Goal: Entertainment & Leisure: Consume media (video, audio)

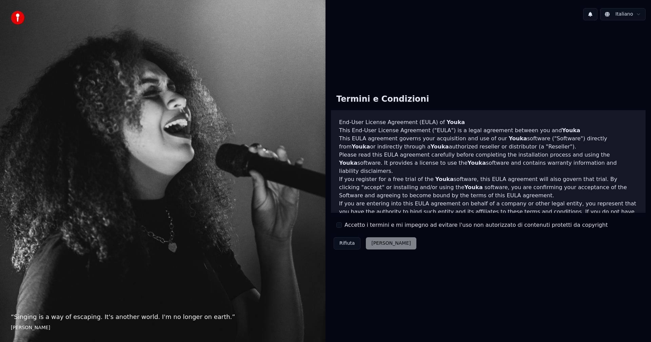
click at [341, 225] on button "Accetto i termini e mi impegno ad evitare l'uso non autorizzato di contenuti pr…" at bounding box center [339, 225] width 5 height 5
click at [383, 245] on button "Accetta" at bounding box center [391, 244] width 50 height 12
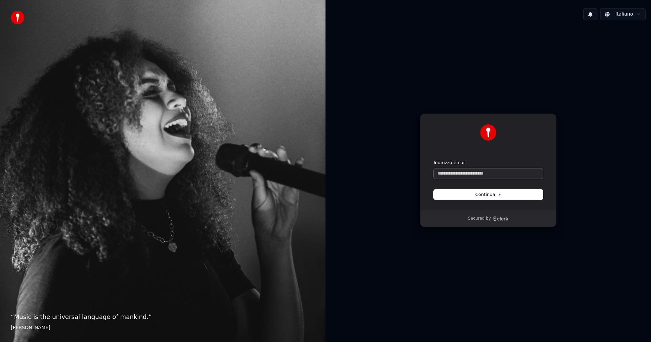
click at [478, 175] on input "Indirizzo email" at bounding box center [488, 174] width 109 height 10
click at [477, 195] on span "Continua" at bounding box center [489, 195] width 26 height 6
type input "**********"
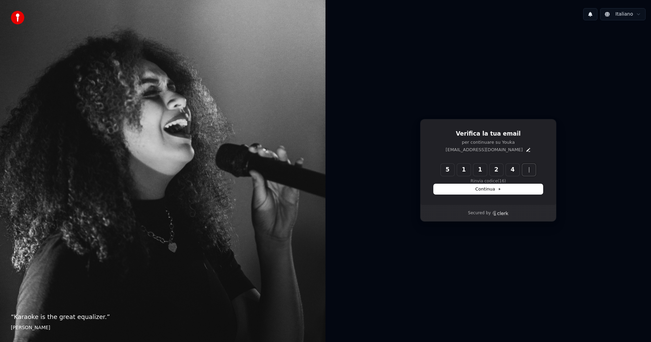
type input "******"
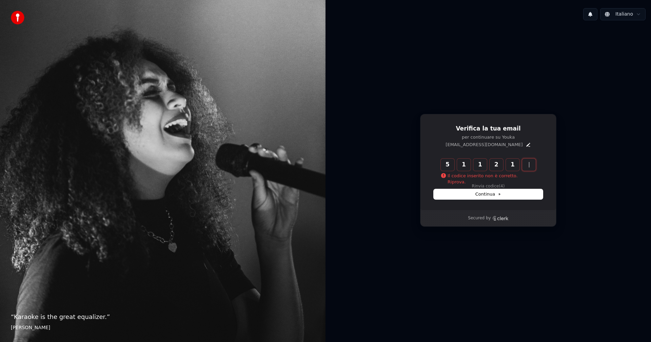
type input "******"
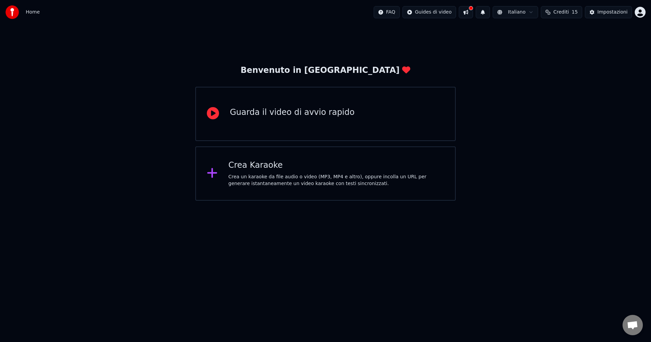
click at [249, 168] on div "Crea Karaoke" at bounding box center [337, 165] width 216 height 11
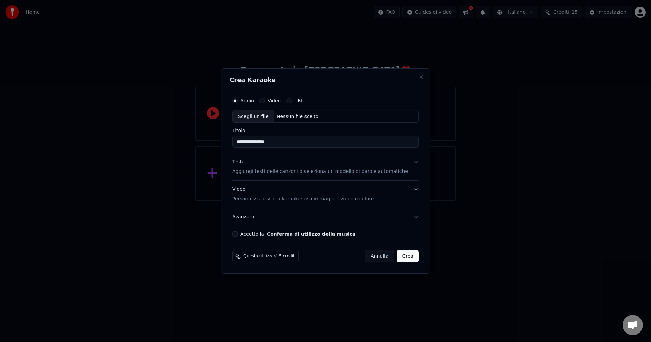
type input "**********"
click at [265, 101] on button "Video" at bounding box center [262, 100] width 5 height 5
click at [265, 145] on input "Titolo" at bounding box center [325, 142] width 187 height 12
type input "*"
type input "**********"
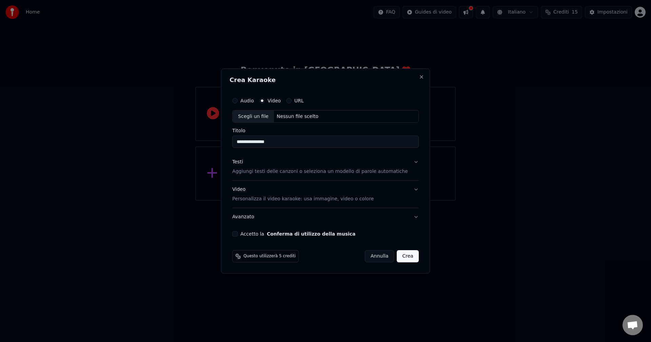
click at [269, 118] on div "Scegli un file" at bounding box center [253, 117] width 41 height 12
click at [238, 103] on button "Audio" at bounding box center [234, 100] width 5 height 5
click at [265, 102] on button "Video" at bounding box center [262, 100] width 5 height 5
click at [238, 99] on button "Audio" at bounding box center [234, 100] width 5 height 5
click at [271, 118] on div "Scegli un file" at bounding box center [253, 117] width 41 height 12
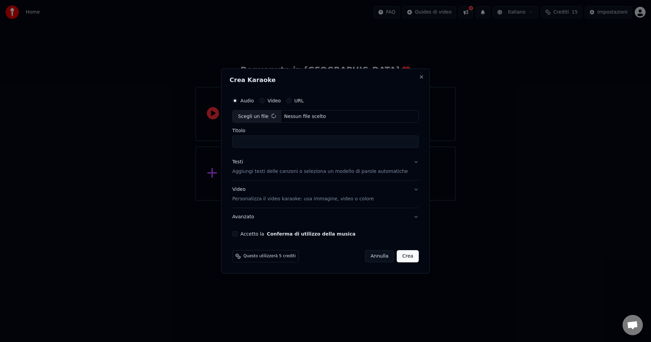
type input "**********"
click at [262, 171] on p "Aggiungi testi delle canzoni o seleziona un modello di parole automatiche" at bounding box center [320, 172] width 176 height 7
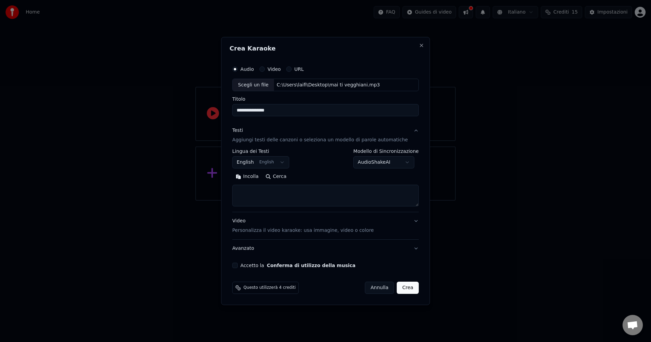
click at [285, 163] on body "**********" at bounding box center [325, 100] width 651 height 201
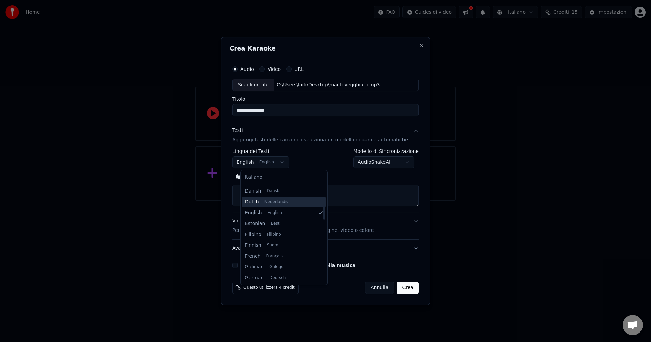
scroll to position [122, 0]
click at [338, 176] on body "**********" at bounding box center [325, 100] width 651 height 201
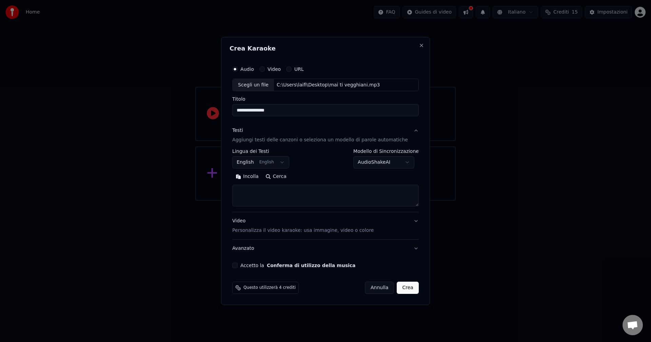
click at [284, 163] on body "**********" at bounding box center [325, 100] width 651 height 201
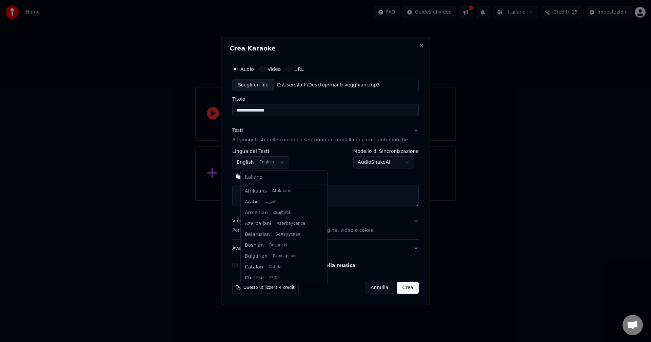
scroll to position [54, 0]
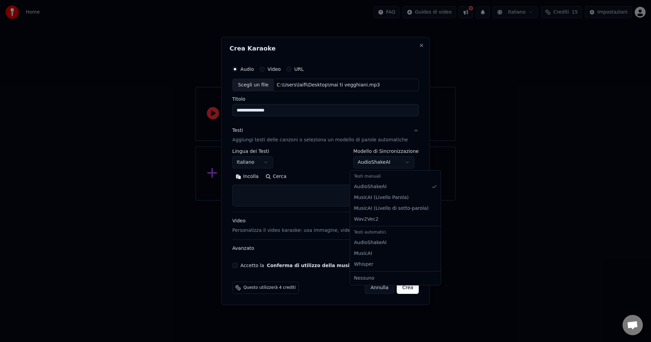
click at [402, 162] on body "**********" at bounding box center [325, 100] width 651 height 201
click at [329, 166] on body "**********" at bounding box center [325, 100] width 651 height 201
click at [260, 176] on button "Incolla" at bounding box center [247, 177] width 30 height 11
select select "**"
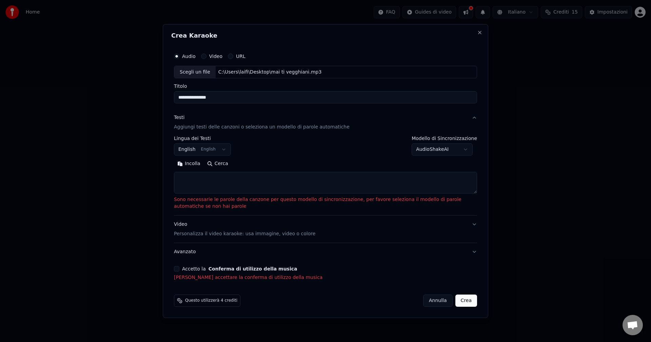
click at [192, 187] on textarea at bounding box center [325, 183] width 303 height 22
click at [195, 168] on button "Incolla" at bounding box center [189, 164] width 30 height 11
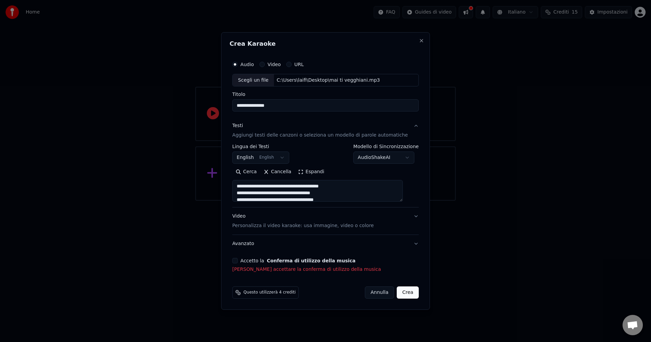
type textarea "**********"
click at [285, 158] on body "**********" at bounding box center [325, 100] width 651 height 201
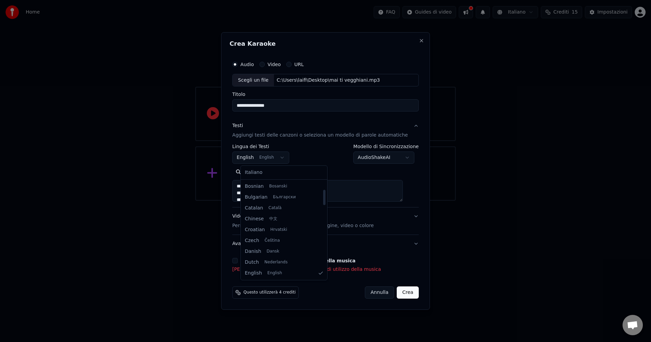
select select "**"
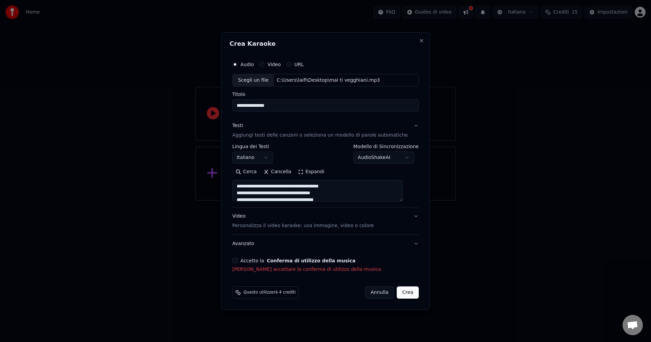
click at [238, 262] on button "Accetto la Conferma di utilizzo della musica" at bounding box center [234, 260] width 5 height 5
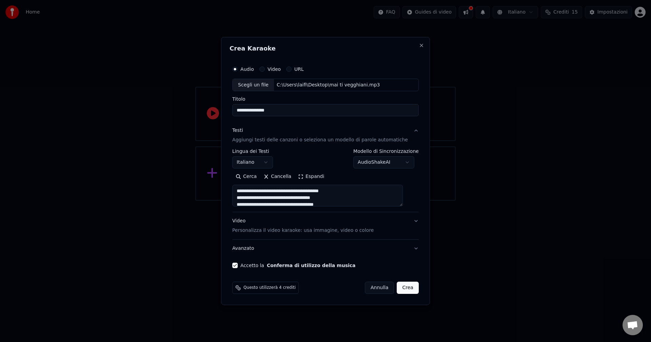
click at [408, 250] on button "Avanzato" at bounding box center [325, 249] width 187 height 18
type textarea "**********"
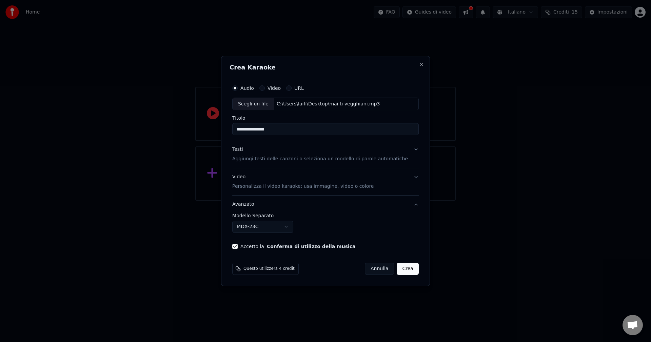
click at [296, 201] on body "**********" at bounding box center [325, 100] width 651 height 201
click at [370, 201] on body "**********" at bounding box center [325, 100] width 651 height 201
click at [410, 150] on button "Testi Aggiungi testi delle canzoni o seleziona un modello di parole automatiche" at bounding box center [325, 154] width 187 height 27
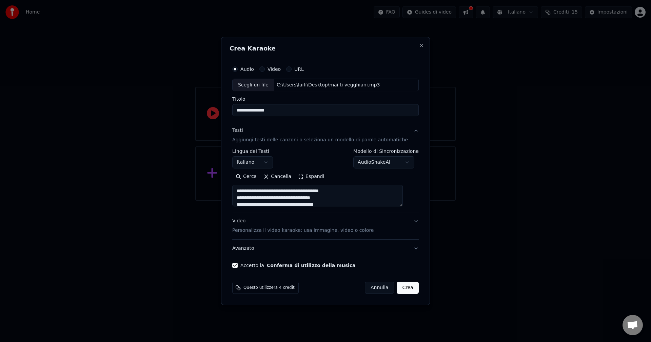
click at [404, 290] on button "Crea" at bounding box center [408, 288] width 22 height 12
type textarea "**********"
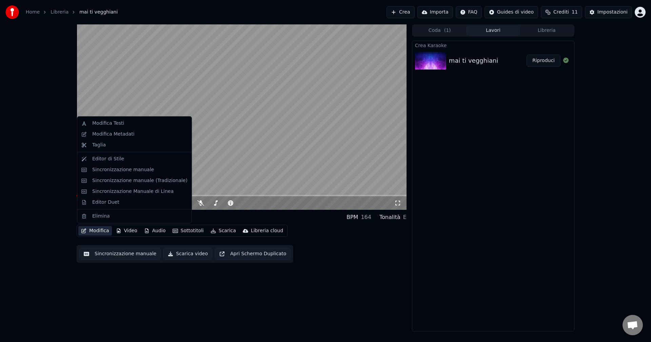
click at [93, 232] on button "Modifica" at bounding box center [95, 231] width 34 height 10
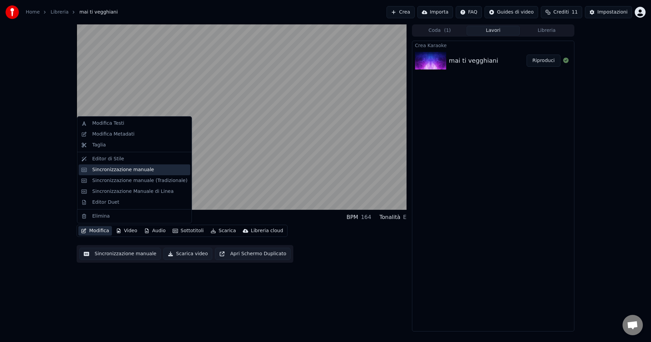
click at [124, 169] on div "Sincronizzazione manuale" at bounding box center [123, 170] width 62 height 7
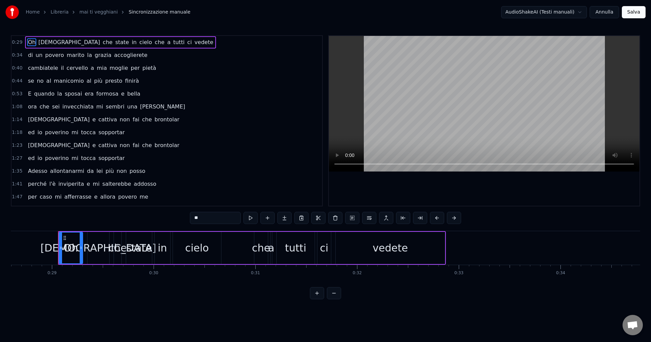
scroll to position [0, 2924]
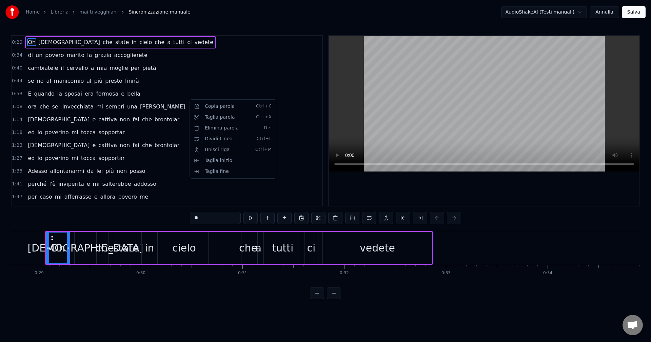
click at [250, 220] on html "Home Libreria mai ti vegghiani Sincronizzazione manuale AudioShakeAI (Testi man…" at bounding box center [325, 155] width 651 height 310
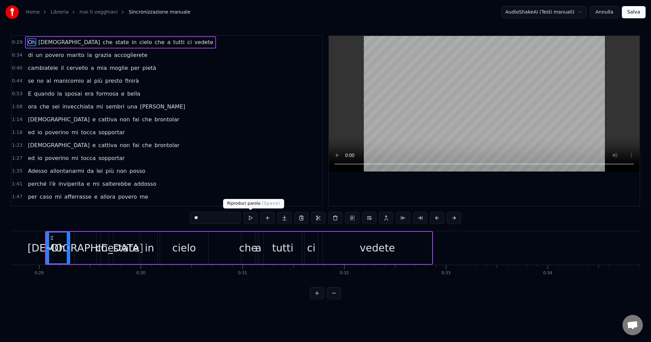
click at [250, 218] on button at bounding box center [251, 218] width 14 height 12
click at [251, 218] on button at bounding box center [251, 218] width 14 height 12
click at [244, 212] on button at bounding box center [251, 218] width 14 height 12
click at [14, 55] on span "0:34" at bounding box center [17, 55] width 11 height 7
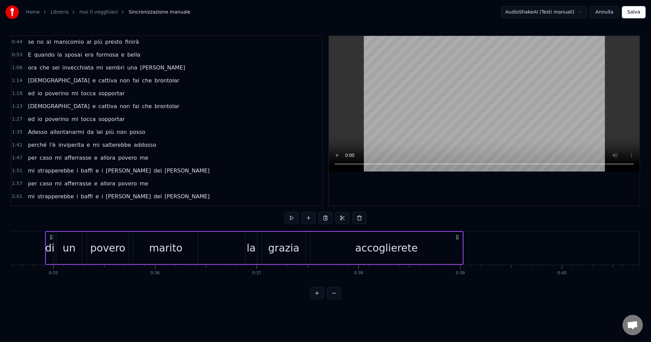
scroll to position [0, 0]
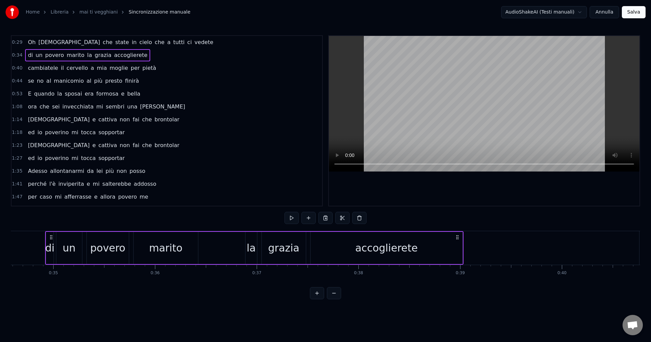
click at [20, 42] on div "0:29 Oh [DEMOGRAPHIC_DATA] che state in cielo che a tutti ci vedete" at bounding box center [167, 42] width 311 height 13
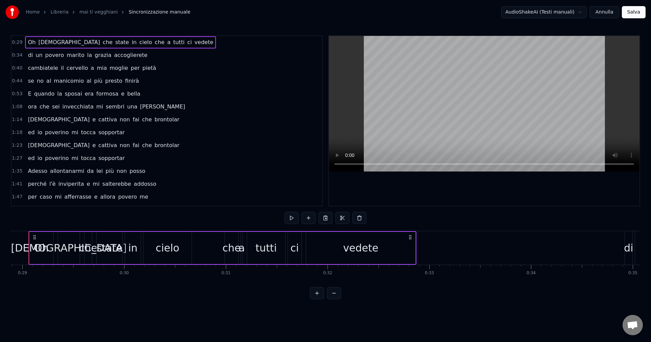
scroll to position [0, 2924]
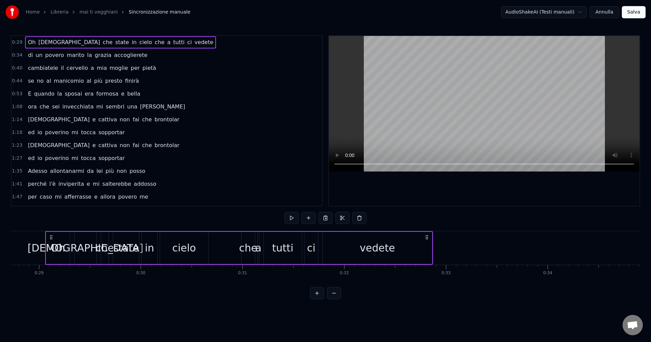
click at [58, 251] on div "Oh" at bounding box center [58, 248] width 15 height 15
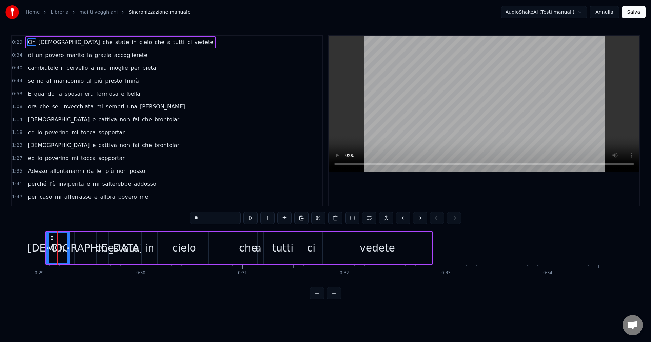
click at [84, 247] on div "[DEMOGRAPHIC_DATA]" at bounding box center [85, 248] width 116 height 15
type input "***"
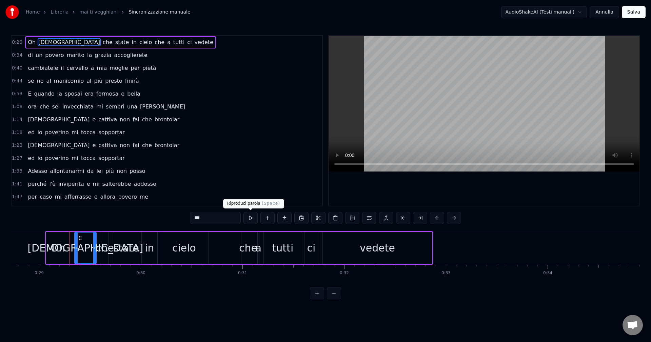
click at [253, 219] on button at bounding box center [251, 218] width 14 height 12
click at [251, 218] on button at bounding box center [251, 218] width 14 height 12
click at [252, 219] on button at bounding box center [251, 218] width 14 height 12
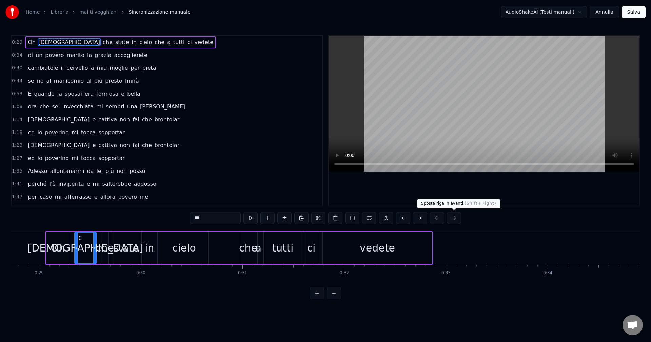
click at [453, 217] on button at bounding box center [454, 218] width 14 height 12
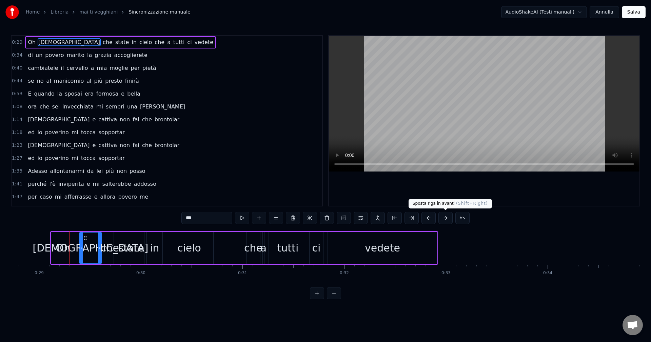
click at [451, 218] on button at bounding box center [446, 218] width 14 height 12
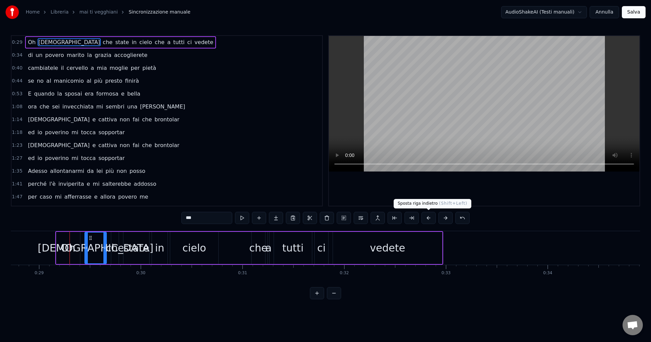
click at [430, 218] on button at bounding box center [429, 218] width 14 height 12
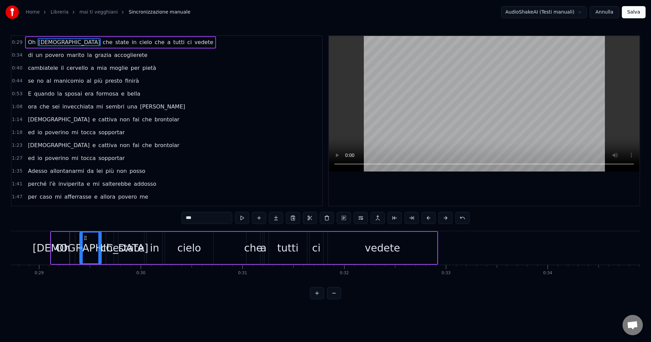
click at [430, 218] on button at bounding box center [429, 218] width 14 height 12
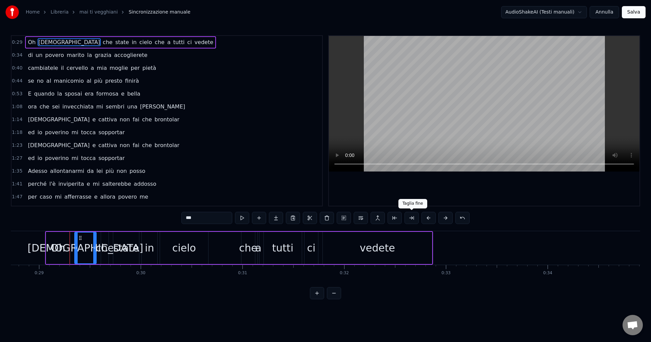
click at [412, 220] on button at bounding box center [412, 218] width 14 height 12
click at [413, 220] on button at bounding box center [412, 218] width 14 height 12
click at [413, 216] on button at bounding box center [412, 218] width 14 height 12
click at [401, 218] on button at bounding box center [395, 218] width 14 height 12
click at [411, 219] on button at bounding box center [412, 218] width 14 height 12
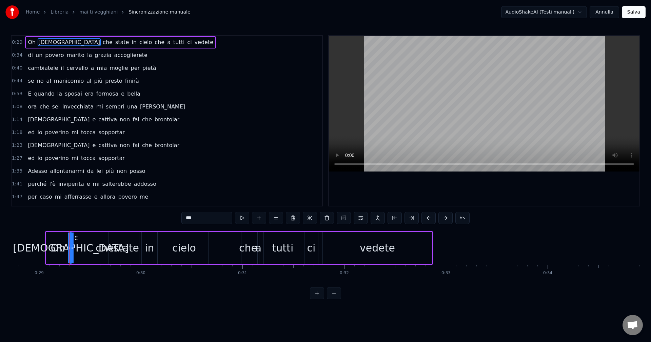
click at [609, 13] on button "Annulla" at bounding box center [605, 12] width 30 height 12
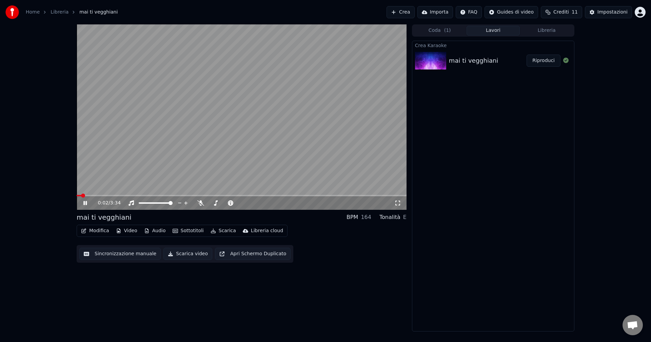
click at [99, 195] on span at bounding box center [242, 195] width 330 height 1
click at [91, 234] on button "Modifica" at bounding box center [95, 231] width 34 height 10
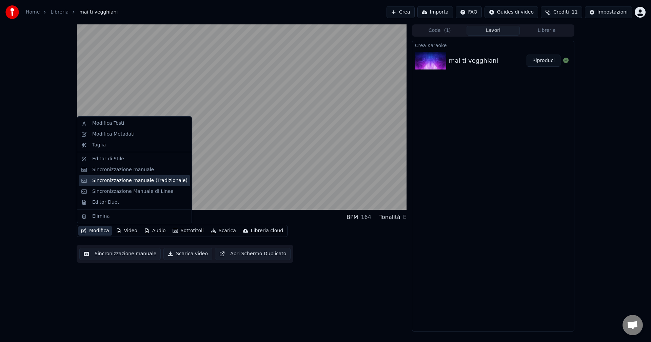
click at [116, 181] on div "Sincronizzazione manuale (Tradizionale)" at bounding box center [139, 180] width 95 height 7
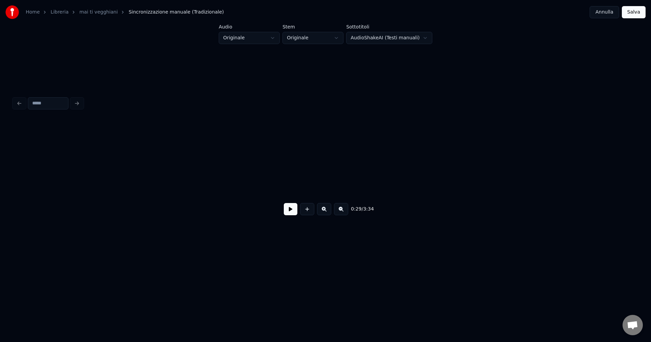
scroll to position [0, 1972]
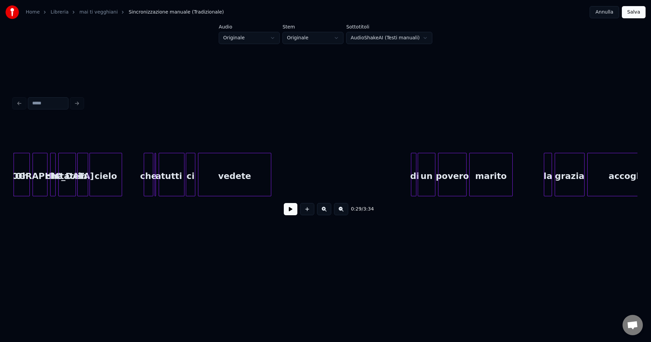
click at [290, 213] on button at bounding box center [291, 209] width 14 height 12
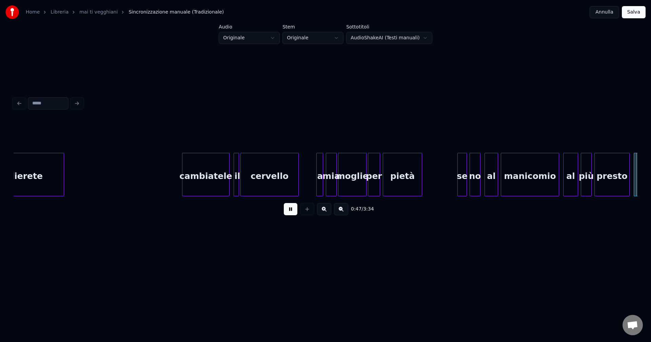
scroll to position [0, 3222]
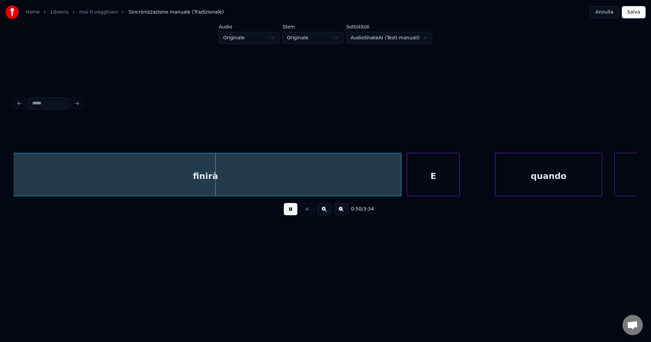
click at [284, 203] on button at bounding box center [291, 209] width 14 height 12
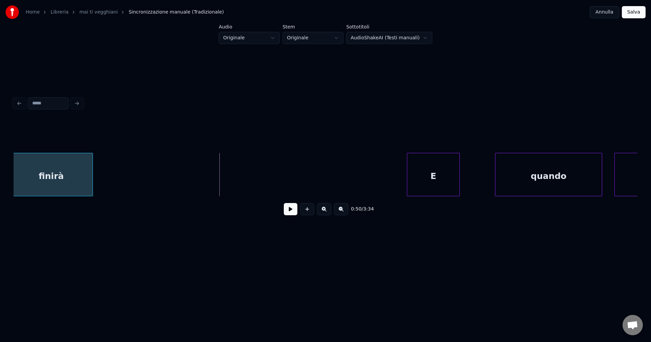
click at [91, 186] on div at bounding box center [92, 174] width 2 height 43
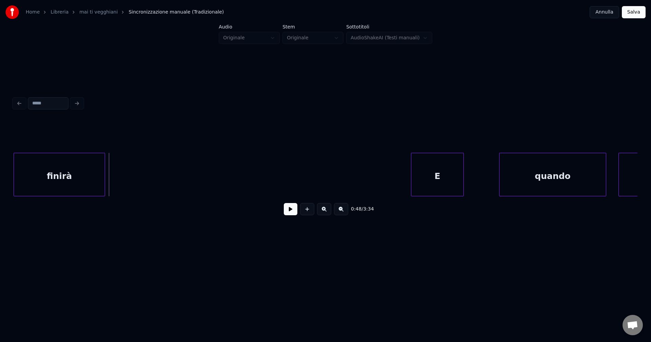
click at [105, 178] on div at bounding box center [104, 174] width 2 height 43
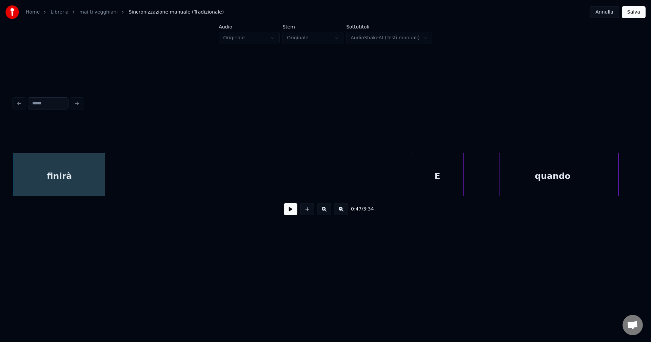
click at [18, 103] on div at bounding box center [326, 103] width 630 height 15
click at [19, 101] on div at bounding box center [326, 103] width 630 height 15
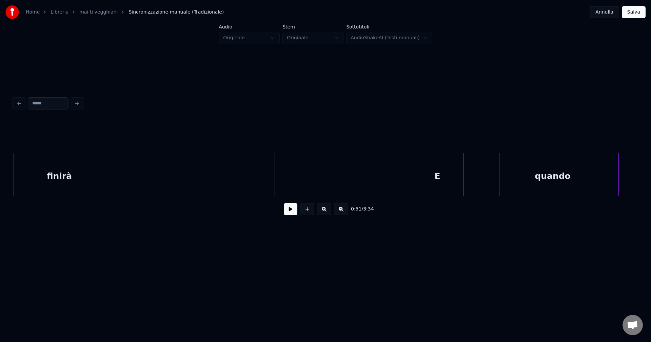
click at [291, 211] on button at bounding box center [291, 209] width 14 height 12
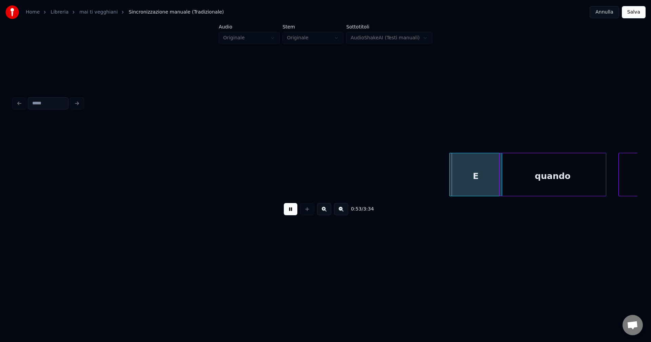
scroll to position [0, 3654]
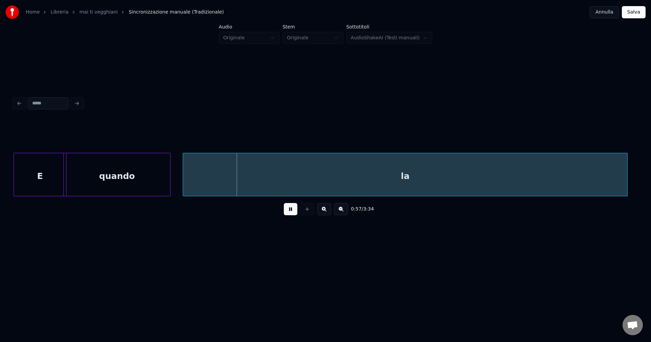
click at [290, 213] on button at bounding box center [291, 209] width 14 height 12
click at [376, 162] on div "la" at bounding box center [408, 176] width 445 height 46
click at [361, 174] on div "la" at bounding box center [408, 176] width 445 height 46
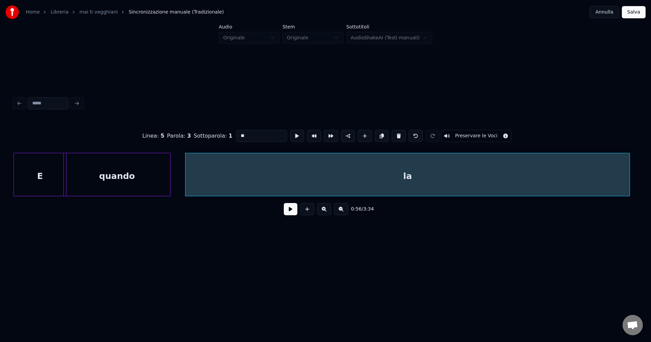
click at [361, 174] on div "la" at bounding box center [408, 176] width 445 height 46
click at [339, 212] on button at bounding box center [341, 209] width 14 height 12
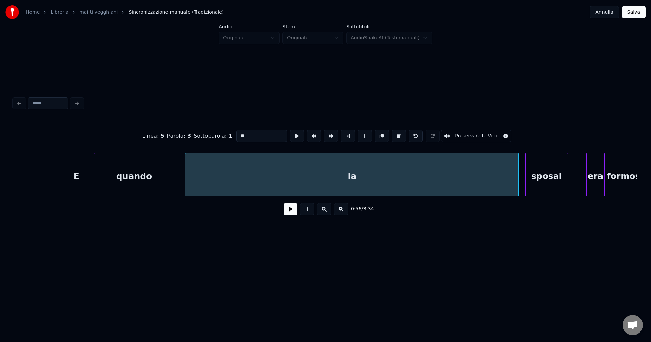
click at [340, 212] on button at bounding box center [341, 209] width 14 height 12
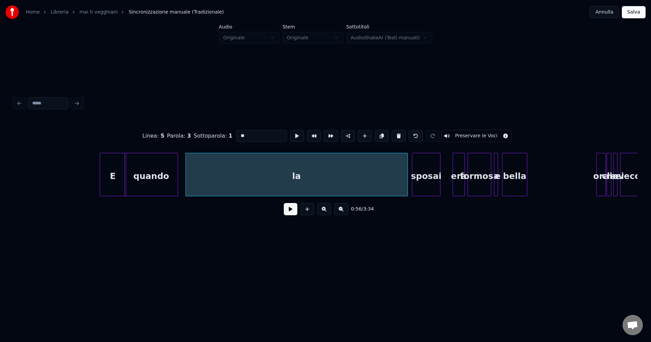
click at [340, 212] on button at bounding box center [341, 209] width 14 height 12
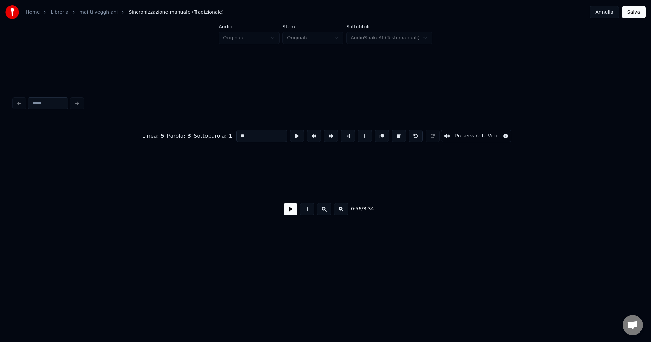
scroll to position [0, 785]
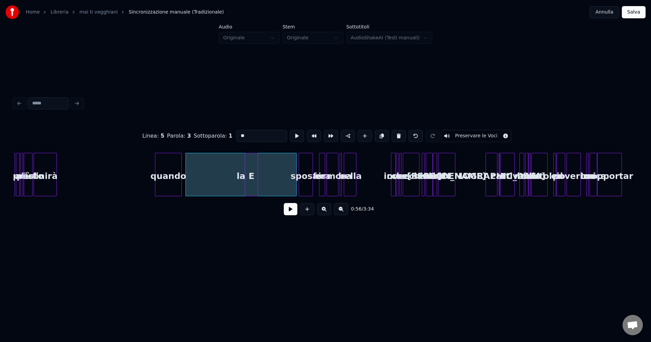
click at [252, 184] on div "E" at bounding box center [251, 176] width 13 height 46
click at [218, 186] on div "la" at bounding box center [252, 176] width 111 height 46
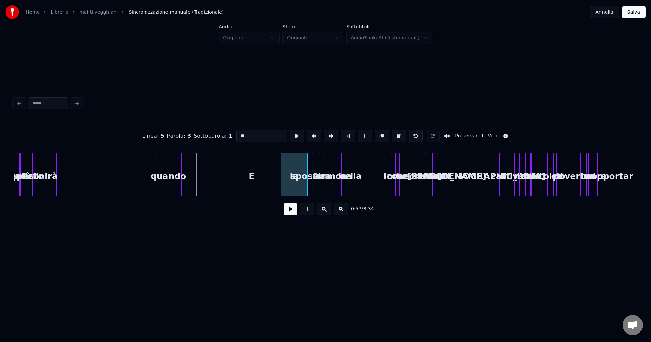
click at [282, 173] on div at bounding box center [282, 174] width 2 height 43
click at [262, 189] on div "la" at bounding box center [266, 176] width 26 height 46
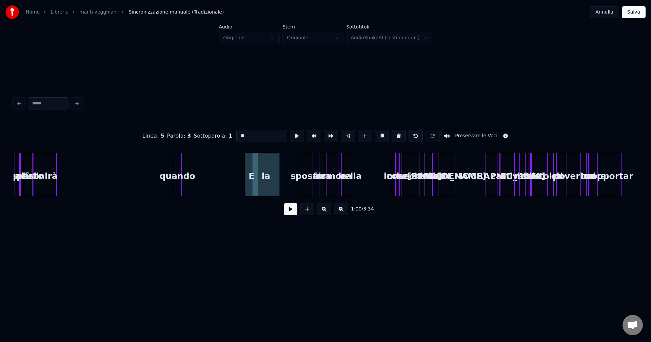
click at [173, 182] on div at bounding box center [174, 174] width 2 height 43
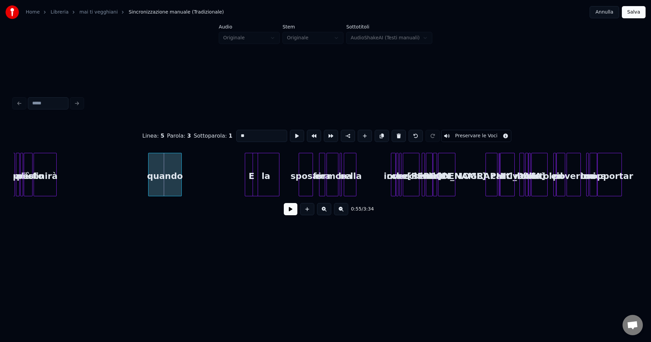
click at [149, 183] on div at bounding box center [150, 174] width 2 height 43
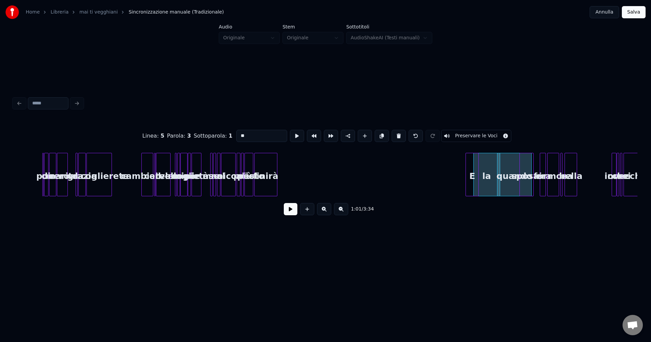
scroll to position [0, 465]
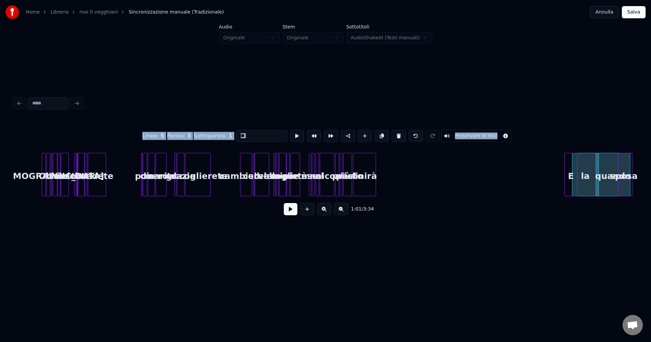
drag, startPoint x: 230, startPoint y: 147, endPoint x: 388, endPoint y: 160, distance: 157.9
click at [387, 160] on div "Linea : 5 Parola : 3 Sottoparola : 1 ** Preservare [PERSON_NAME] 1:01 / 3:34" at bounding box center [326, 170] width 624 height 103
click at [362, 168] on div "finirà" at bounding box center [363, 176] width 22 height 46
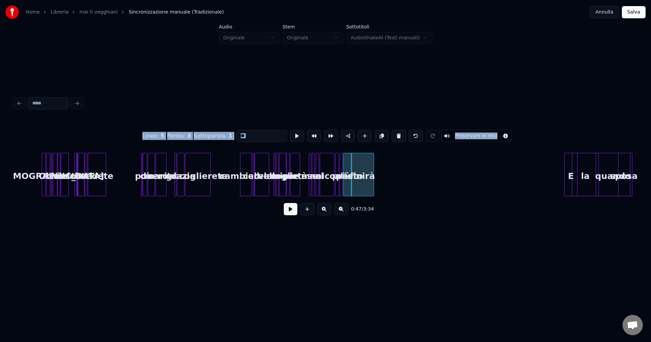
click at [611, 14] on button "Annulla" at bounding box center [605, 12] width 30 height 12
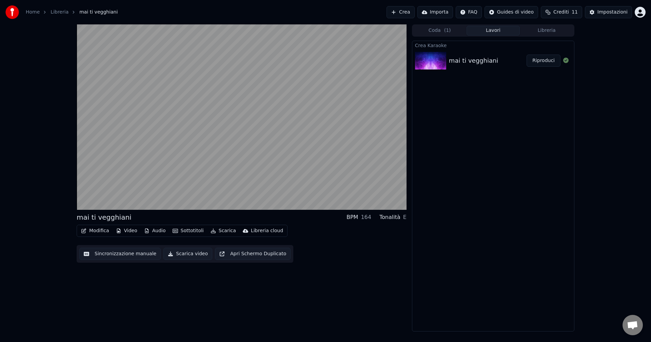
click at [120, 253] on button "Sincronizzazione manuale" at bounding box center [119, 254] width 81 height 12
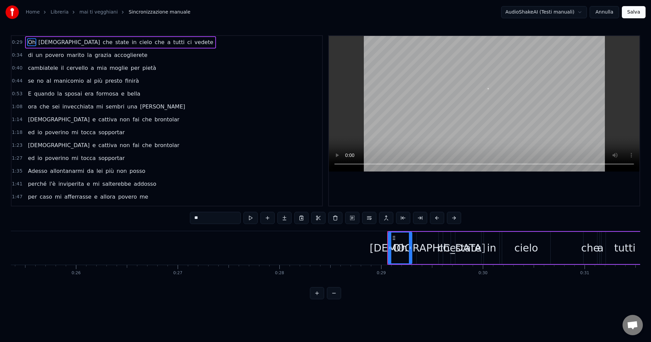
scroll to position [0, 2924]
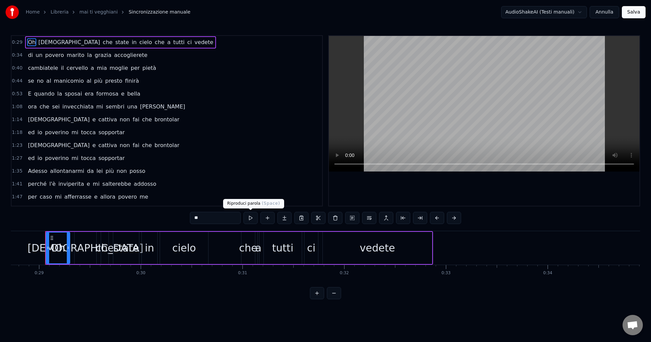
click at [250, 219] on button at bounding box center [251, 218] width 14 height 12
click at [38, 68] on span "cambiatele" at bounding box center [43, 68] width 32 height 8
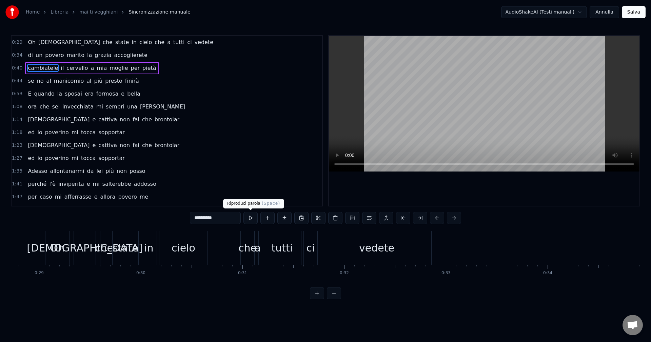
click at [251, 218] on button at bounding box center [251, 218] width 14 height 12
click at [249, 218] on button at bounding box center [251, 218] width 14 height 12
click at [250, 220] on button at bounding box center [251, 218] width 14 height 12
click at [43, 69] on span "cambiatele" at bounding box center [43, 68] width 32 height 8
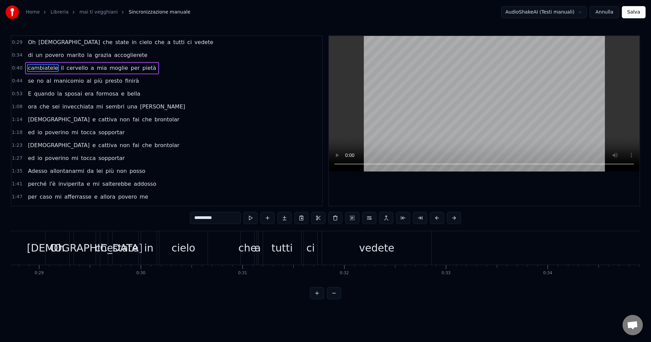
click at [41, 72] on span "cambiatele" at bounding box center [43, 68] width 32 height 8
click at [66, 67] on span "cervello" at bounding box center [77, 68] width 23 height 8
click at [60, 69] on span "il" at bounding box center [62, 68] width 4 height 8
drag, startPoint x: 152, startPoint y: 86, endPoint x: 105, endPoint y: 70, distance: 49.7
click at [105, 70] on div "0:29 Oh Dio che state in cielo che a tutti ci vedete 0:34 di un povero marito l…" at bounding box center [167, 120] width 312 height 171
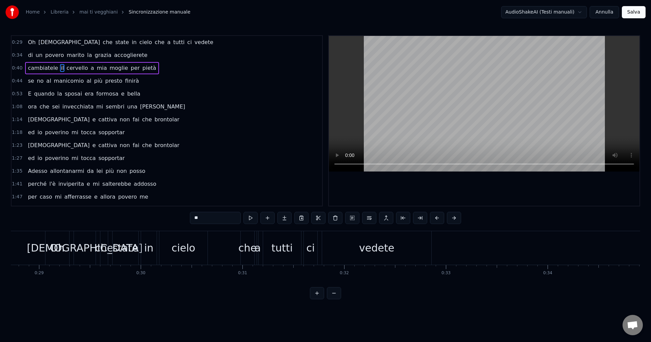
drag, startPoint x: 20, startPoint y: 70, endPoint x: 39, endPoint y: 77, distance: 20.3
click at [39, 77] on div "0:29 Oh Dio che state in cielo che a tutti ci vedete 0:34 di un povero marito l…" at bounding box center [167, 120] width 312 height 171
drag, startPoint x: 24, startPoint y: 67, endPoint x: 65, endPoint y: 82, distance: 44.3
click at [64, 82] on div "0:29 Oh Dio che state in cielo che a tutti ci vedete 0:34 di un povero marito l…" at bounding box center [167, 120] width 312 height 171
click at [125, 80] on span "finirà" at bounding box center [132, 81] width 15 height 8
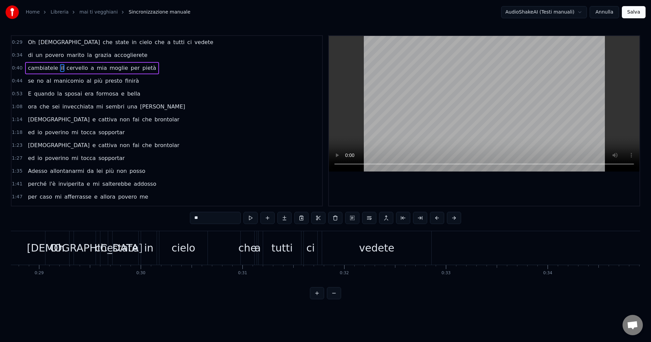
type input "******"
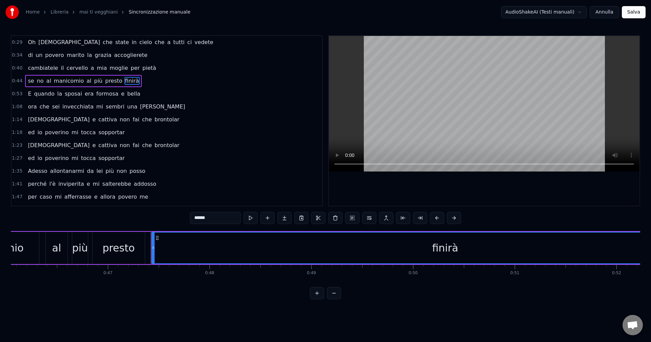
scroll to position [0, 4793]
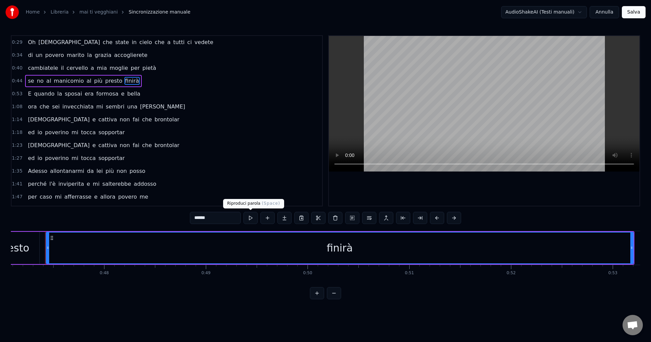
click at [249, 221] on button at bounding box center [251, 218] width 14 height 12
click at [254, 221] on button at bounding box center [251, 218] width 14 height 12
click at [135, 78] on div "0:44 se no al manicomio al più presto finirà" at bounding box center [167, 81] width 311 height 13
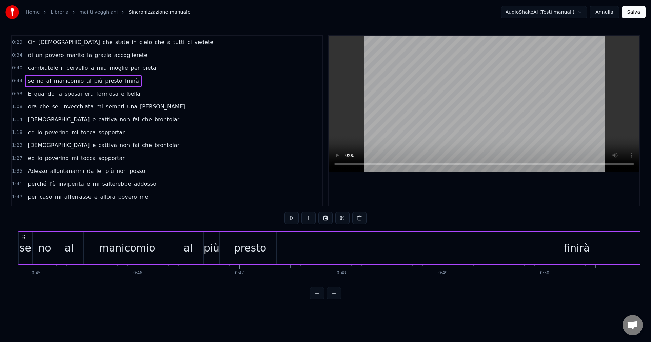
scroll to position [0, 4528]
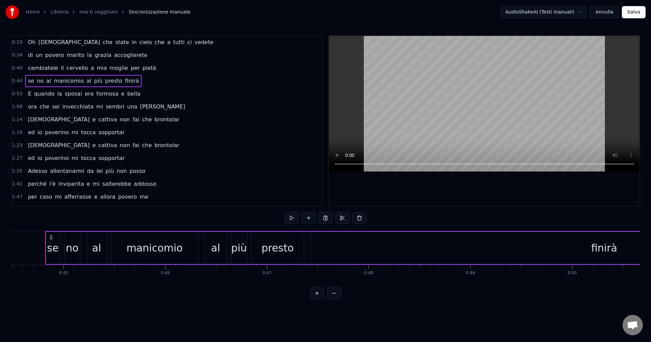
click at [131, 81] on div "0:44 se no al manicomio al più presto finirà" at bounding box center [167, 81] width 311 height 13
click at [17, 68] on span "0:40" at bounding box center [17, 68] width 11 height 7
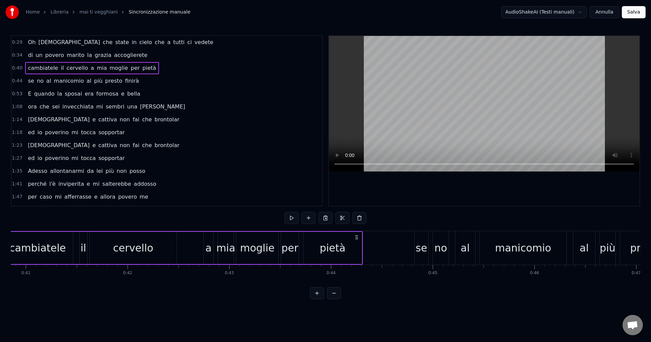
scroll to position [0, 4115]
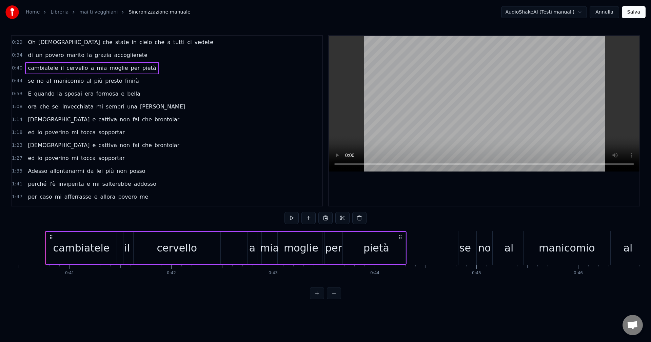
click at [17, 84] on span "0:44" at bounding box center [17, 81] width 11 height 7
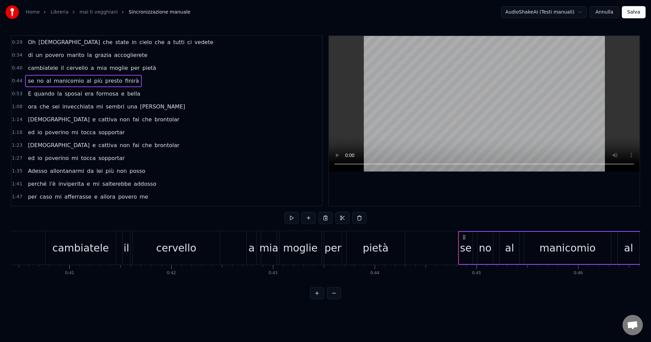
click at [17, 70] on span "0:40" at bounding box center [17, 68] width 11 height 7
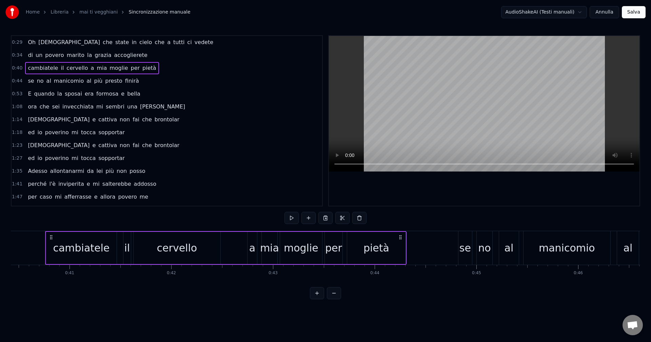
drag, startPoint x: 17, startPoint y: 77, endPoint x: 42, endPoint y: 82, distance: 26.4
click at [42, 82] on div "0:29 Oh Dio che state in cielo che a tutti ci vedete 0:34 di un povero marito l…" at bounding box center [167, 120] width 312 height 171
drag, startPoint x: 17, startPoint y: 69, endPoint x: 124, endPoint y: 84, distance: 107.9
click at [124, 84] on div "0:29 Oh Dio che state in cielo che a tutti ci vedete 0:34 di un povero marito l…" at bounding box center [167, 120] width 312 height 171
click at [234, 96] on div "0:53 E quando la sposai era formosa e [PERSON_NAME]" at bounding box center [167, 94] width 311 height 13
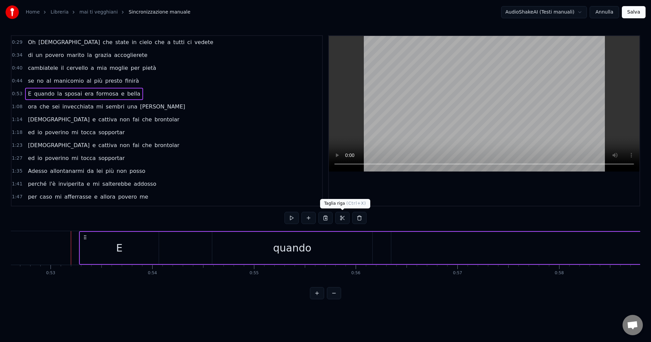
scroll to position [0, 5381]
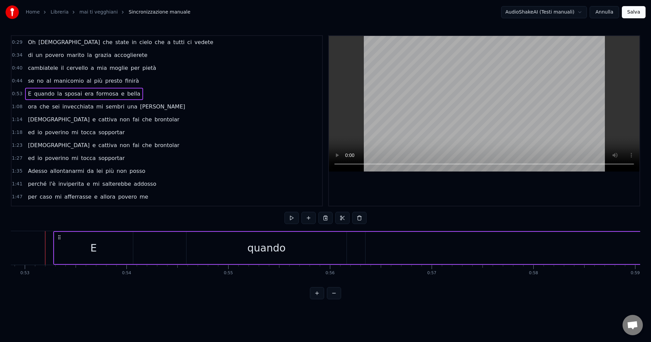
click at [16, 97] on div "0:53 E quando la sposai era formosa e [PERSON_NAME]" at bounding box center [167, 94] width 311 height 13
click at [296, 216] on button at bounding box center [292, 218] width 14 height 12
click at [285, 212] on button at bounding box center [292, 218] width 14 height 12
click at [574, 15] on html "Home Libreria mai ti vegghiani Sincronizzazione manuale AudioShakeAI (Testi man…" at bounding box center [325, 155] width 651 height 310
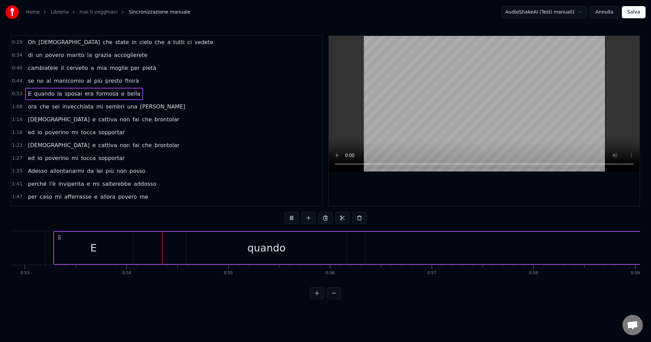
click at [569, 16] on html "Home Libreria mai ti vegghiani Sincronizzazione manuale AudioShakeAI (Testi man…" at bounding box center [325, 155] width 651 height 310
click at [607, 14] on button "Annulla" at bounding box center [605, 12] width 30 height 12
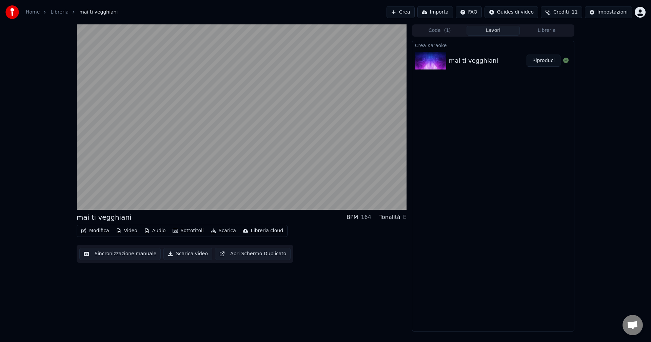
click at [226, 252] on button "Apri Schermo Duplicato" at bounding box center [253, 254] width 76 height 12
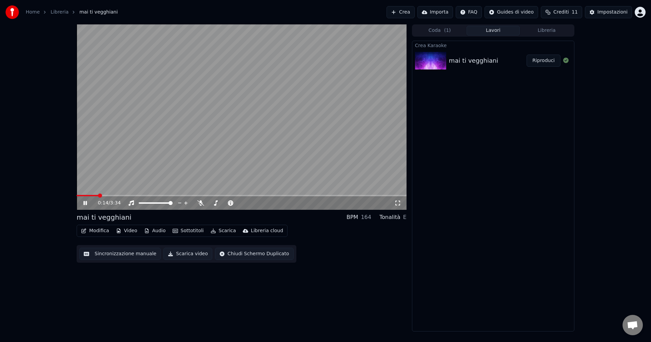
click at [148, 193] on video at bounding box center [242, 117] width 330 height 186
click at [147, 194] on video at bounding box center [242, 117] width 330 height 186
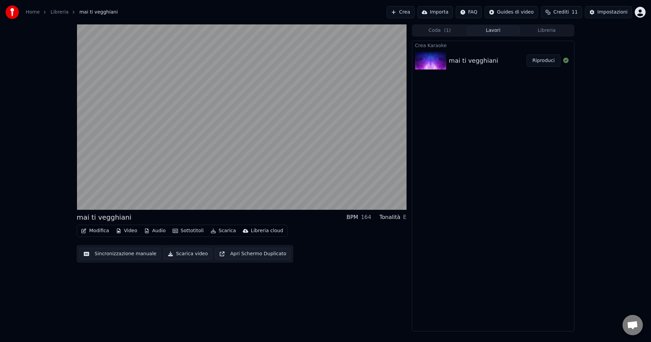
click at [542, 29] on button "Libreria" at bounding box center [547, 31] width 54 height 10
click at [495, 30] on button "Lavori" at bounding box center [494, 31] width 54 height 10
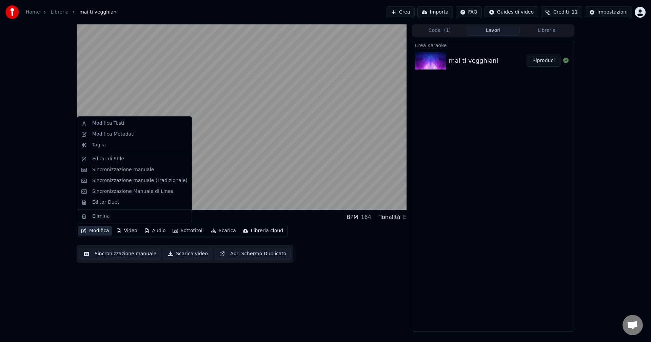
click at [99, 231] on button "Modifica" at bounding box center [95, 231] width 34 height 10
click at [124, 192] on div "Sincronizzazione Manuale di Linea" at bounding box center [132, 191] width 81 height 7
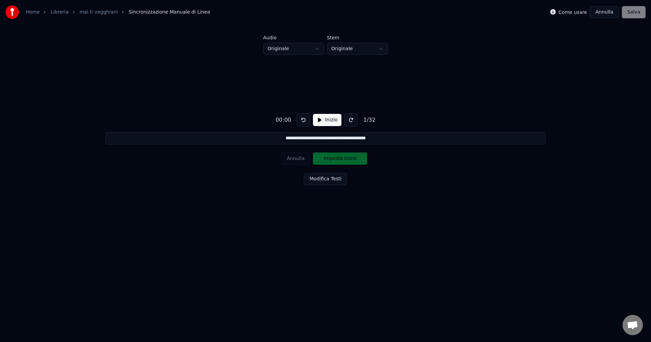
click at [326, 119] on button "Inizio" at bounding box center [327, 120] width 29 height 12
click at [339, 160] on button "Imposta Inizio" at bounding box center [340, 159] width 54 height 12
click at [351, 120] on button at bounding box center [352, 120] width 14 height 14
click at [306, 119] on button at bounding box center [303, 120] width 14 height 14
click at [333, 183] on button "Modifica Testi" at bounding box center [325, 179] width 43 height 12
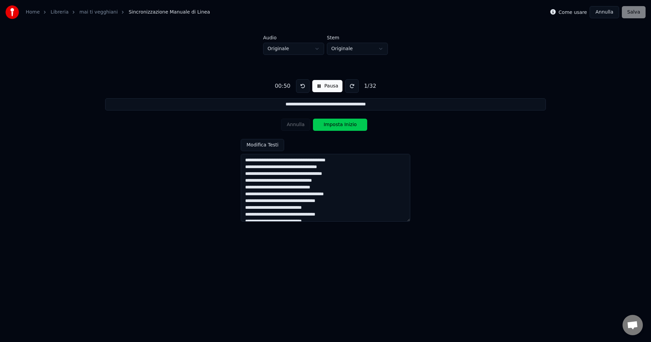
click at [326, 181] on textarea at bounding box center [326, 188] width 170 height 68
drag, startPoint x: 245, startPoint y: 174, endPoint x: 322, endPoint y: 181, distance: 76.7
click at [326, 182] on textarea at bounding box center [326, 188] width 170 height 68
click at [326, 181] on textarea at bounding box center [326, 188] width 170 height 68
drag, startPoint x: 326, startPoint y: 181, endPoint x: 246, endPoint y: 175, distance: 81.0
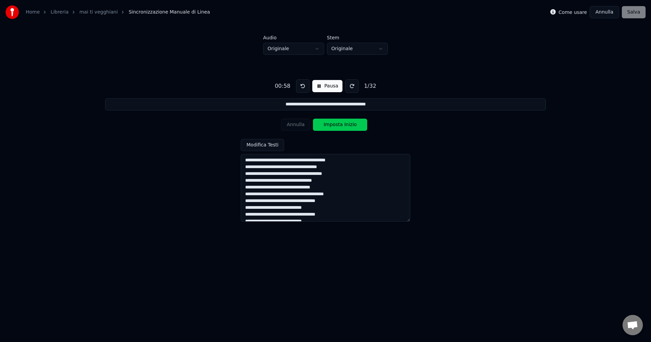
click at [244, 175] on textarea at bounding box center [326, 188] width 170 height 68
click at [273, 145] on button "Modifica Testi" at bounding box center [262, 145] width 43 height 12
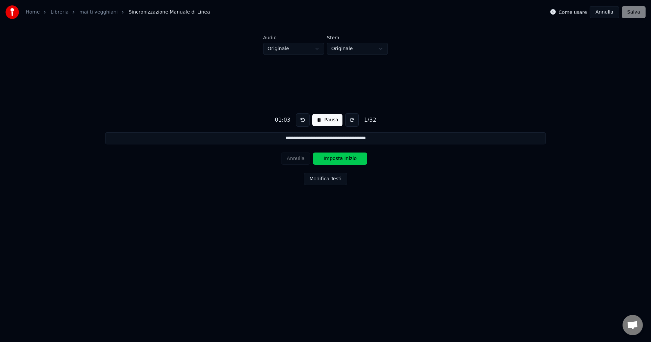
click at [304, 173] on button "Modifica Testi" at bounding box center [325, 179] width 43 height 12
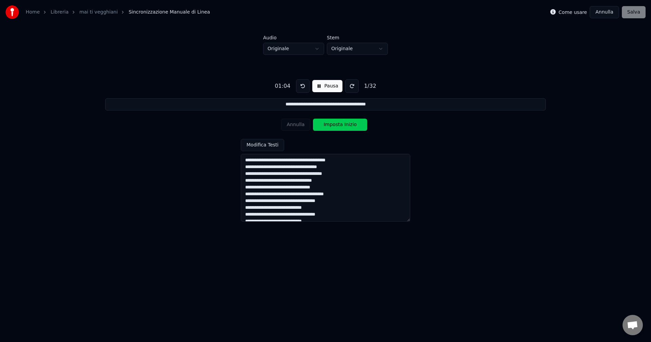
click at [320, 85] on button "Pausa" at bounding box center [328, 86] width 30 height 12
click at [257, 141] on button "Modifica Testi" at bounding box center [262, 145] width 43 height 12
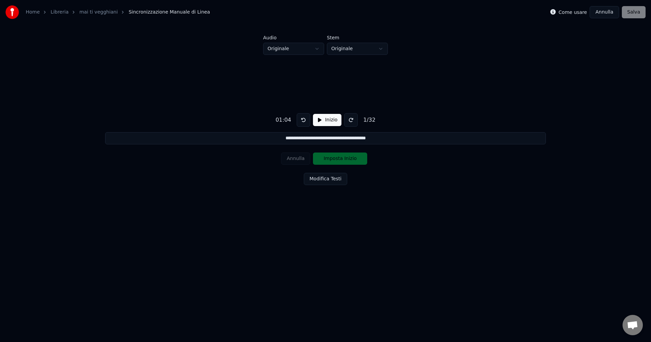
click at [321, 179] on button "Modifica Testi" at bounding box center [325, 179] width 43 height 12
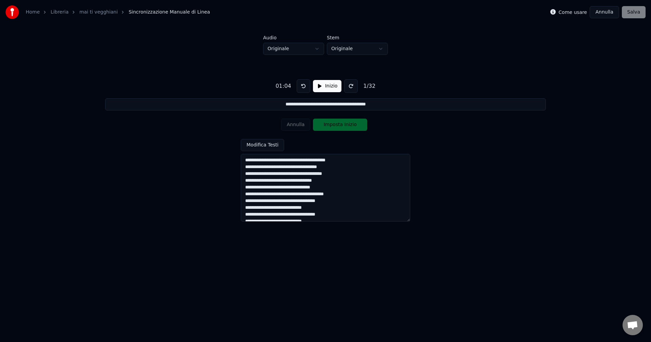
click at [320, 179] on textarea at bounding box center [326, 188] width 170 height 68
click at [294, 179] on textarea at bounding box center [326, 188] width 170 height 68
drag, startPoint x: 294, startPoint y: 179, endPoint x: 319, endPoint y: 185, distance: 25.6
click at [319, 185] on textarea at bounding box center [326, 188] width 170 height 68
click at [357, 178] on textarea at bounding box center [326, 188] width 170 height 68
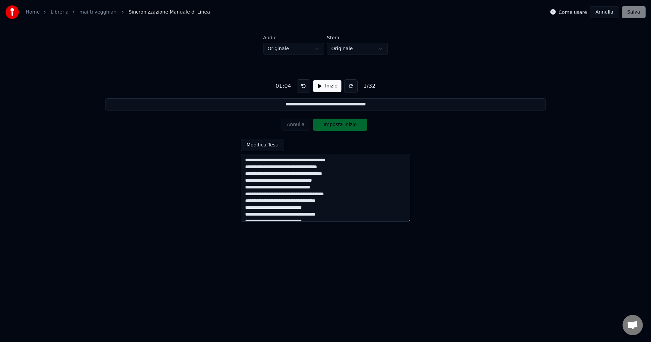
type textarea "**********"
click at [299, 127] on div "Annulla Imposta Inizio" at bounding box center [325, 125] width 89 height 18
click at [300, 121] on div "Annulla Imposta Inizio" at bounding box center [325, 125] width 89 height 18
click at [605, 10] on button "Annulla" at bounding box center [605, 12] width 30 height 12
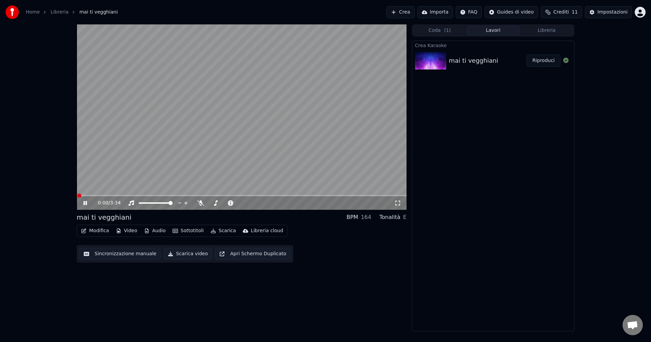
click at [99, 232] on button "Modifica" at bounding box center [95, 231] width 34 height 10
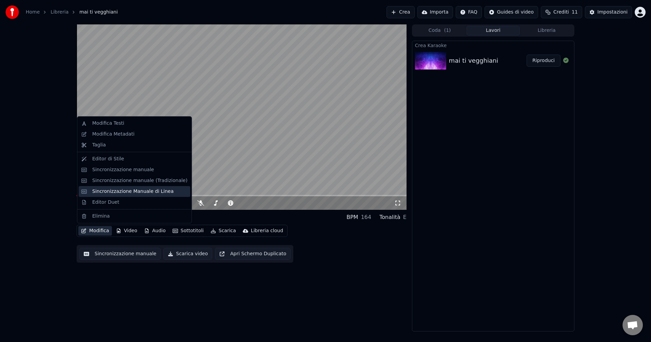
click at [133, 193] on div "Sincronizzazione Manuale di Linea" at bounding box center [132, 191] width 81 height 7
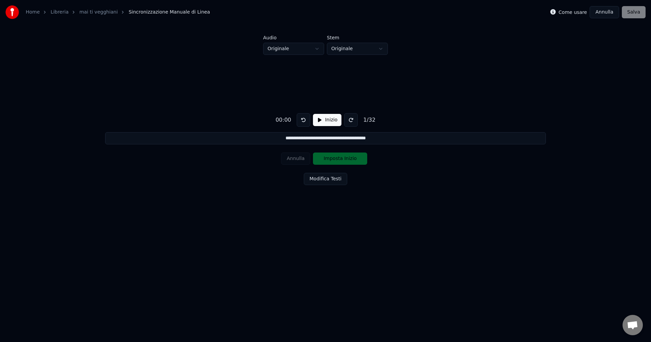
click at [300, 160] on div "Annulla Imposta Inizio" at bounding box center [325, 159] width 89 height 18
click at [293, 158] on div "Annulla Imposta Inizio" at bounding box center [325, 159] width 89 height 18
click at [603, 14] on button "Annulla" at bounding box center [605, 12] width 30 height 12
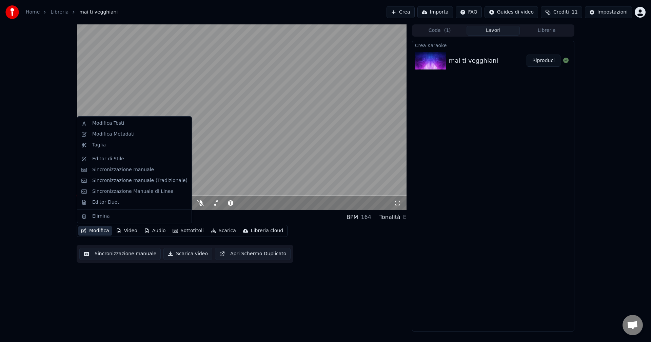
click at [97, 231] on button "Modifica" at bounding box center [95, 231] width 34 height 10
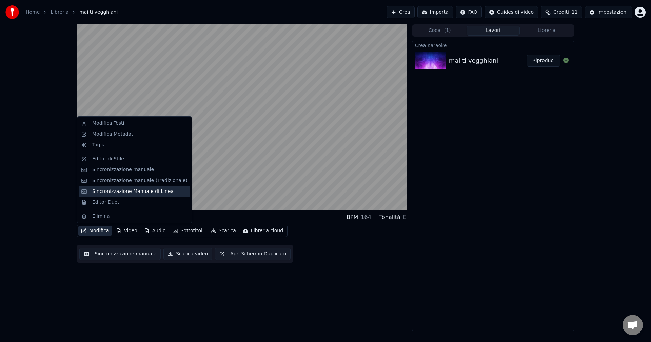
click at [124, 192] on div "Sincronizzazione Manuale di Linea" at bounding box center [132, 191] width 81 height 7
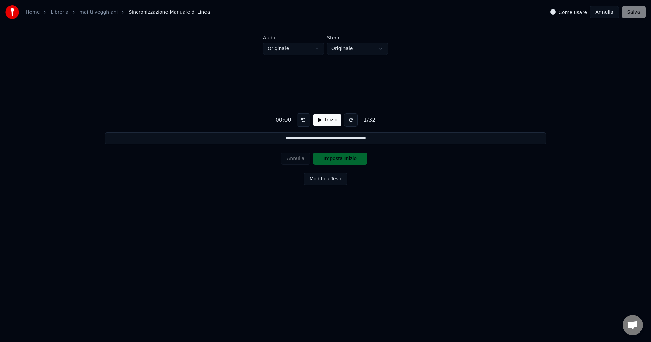
drag, startPoint x: 373, startPoint y: 139, endPoint x: 342, endPoint y: 141, distance: 30.9
click at [342, 141] on input "**********" at bounding box center [325, 138] width 441 height 12
click at [381, 155] on div "**********" at bounding box center [326, 148] width 630 height 186
click at [319, 179] on button "Modifica Testi" at bounding box center [325, 179] width 43 height 12
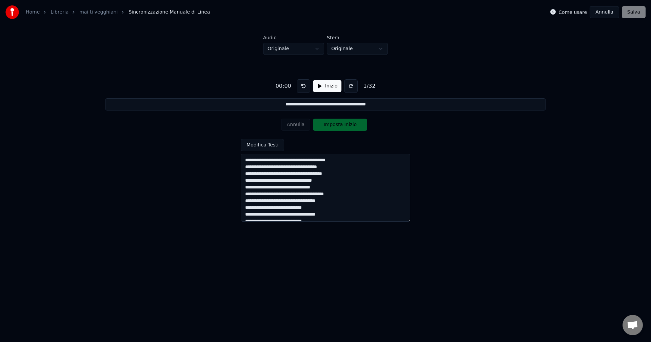
click at [614, 15] on button "Annulla" at bounding box center [605, 12] width 30 height 12
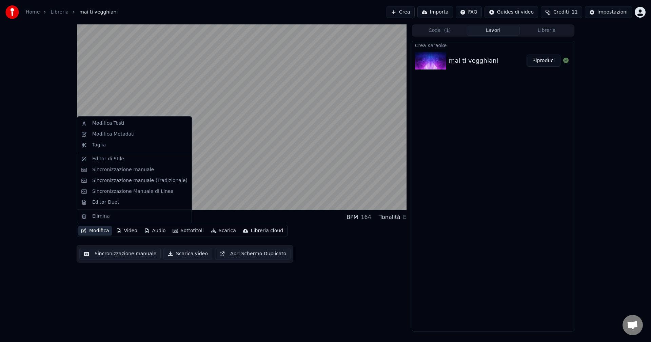
click at [101, 229] on button "Modifica" at bounding box center [95, 231] width 34 height 10
click at [128, 124] on div "Modifica Testi" at bounding box center [139, 123] width 95 height 7
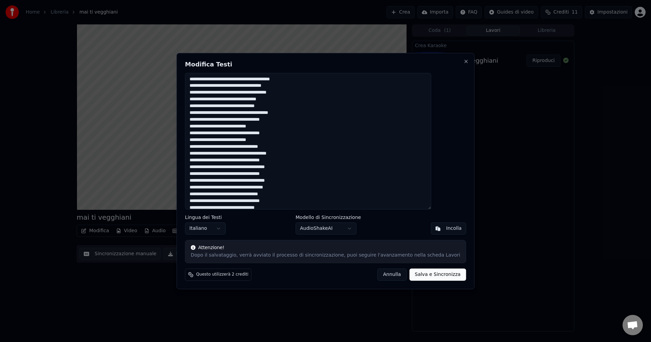
drag, startPoint x: 207, startPoint y: 94, endPoint x: 289, endPoint y: 98, distance: 82.9
click at [289, 98] on textarea at bounding box center [308, 141] width 246 height 137
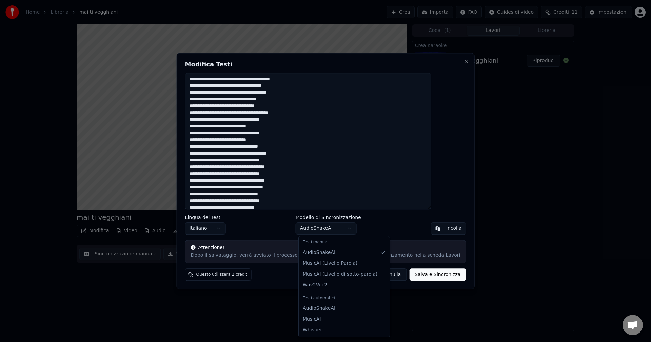
click at [343, 228] on body "Home Libreria mai ti vegghiani Crea Importa FAQ Guides di video Crediti 11 Impo…" at bounding box center [325, 171] width 651 height 342
click at [397, 185] on body "Home Libreria mai ti vegghiani Crea Importa FAQ Guides di video Crediti 11 Impo…" at bounding box center [325, 171] width 651 height 342
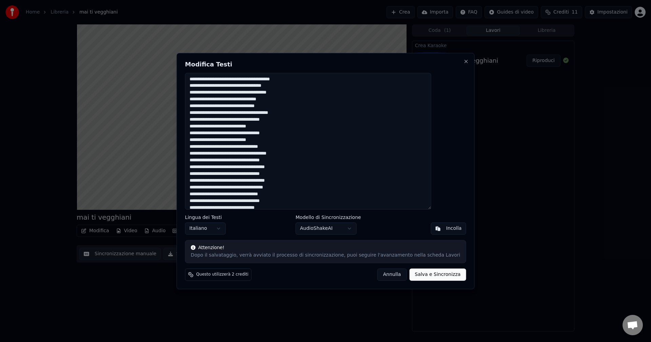
click at [384, 277] on button "Annulla" at bounding box center [393, 275] width 30 height 12
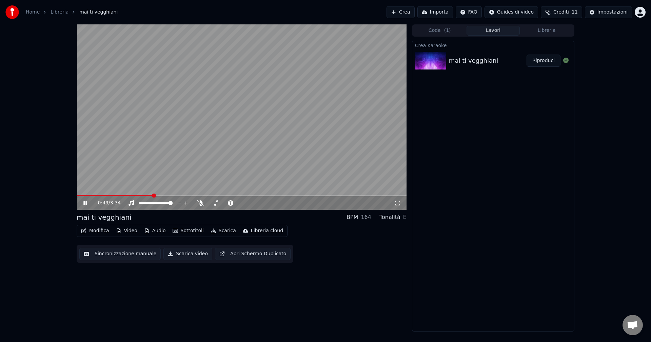
click at [86, 202] on icon at bounding box center [90, 203] width 16 height 5
click at [97, 231] on button "Modifica" at bounding box center [95, 231] width 34 height 10
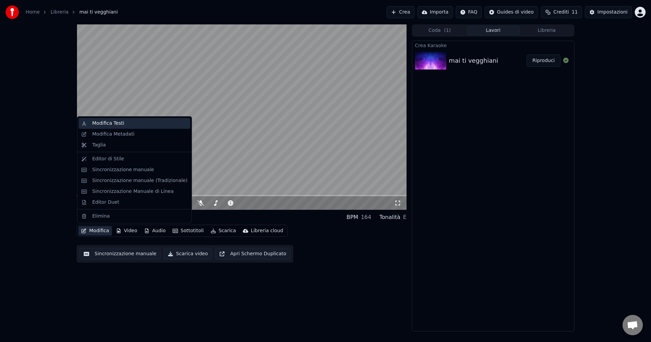
click at [126, 124] on div "Modifica Testi" at bounding box center [139, 123] width 95 height 7
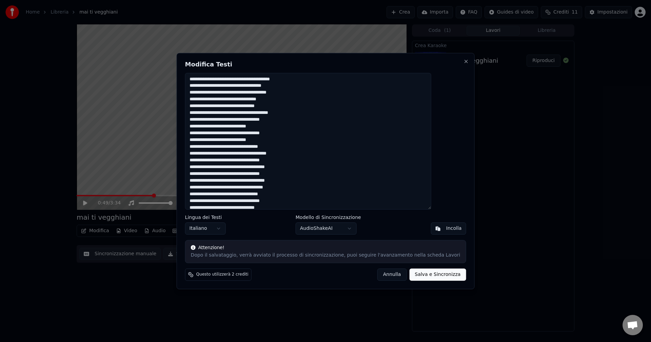
click at [320, 83] on textarea at bounding box center [308, 141] width 246 height 137
click at [307, 78] on textarea at bounding box center [308, 141] width 246 height 137
click at [304, 109] on textarea at bounding box center [308, 141] width 246 height 137
click at [291, 114] on textarea at bounding box center [308, 141] width 246 height 137
click at [293, 120] on textarea at bounding box center [308, 141] width 246 height 137
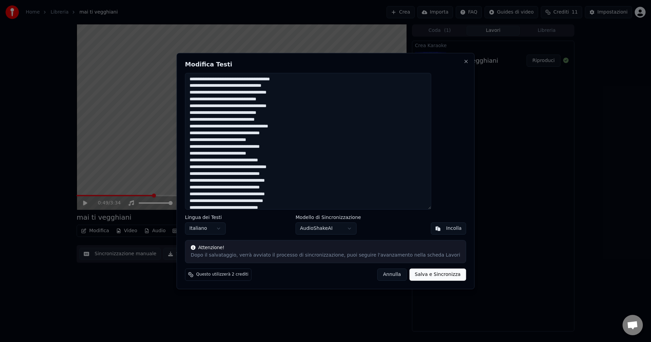
click at [285, 139] on textarea at bounding box center [308, 141] width 246 height 137
type textarea "**********"
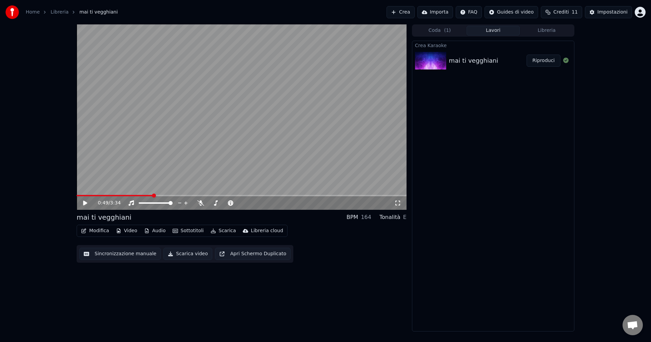
click at [85, 204] on icon at bounding box center [85, 203] width 4 height 5
click at [200, 203] on icon at bounding box center [200, 203] width 7 height 5
click at [139, 204] on span at bounding box center [141, 203] width 4 height 4
click at [172, 201] on span at bounding box center [170, 203] width 4 height 4
click at [208, 204] on span at bounding box center [208, 203] width 0 height 1
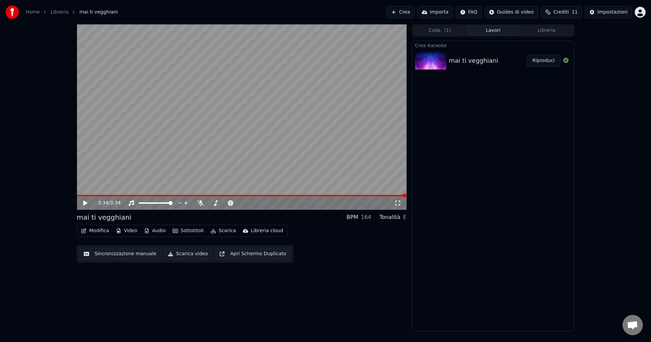
click at [85, 203] on icon at bounding box center [85, 203] width 4 height 5
click at [96, 193] on video at bounding box center [242, 117] width 330 height 186
click at [99, 229] on button "Modifica" at bounding box center [95, 231] width 34 height 10
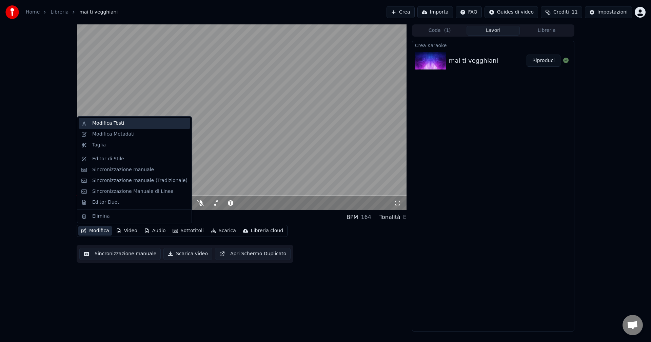
click at [124, 124] on div "Modifica Testi" at bounding box center [139, 123] width 95 height 7
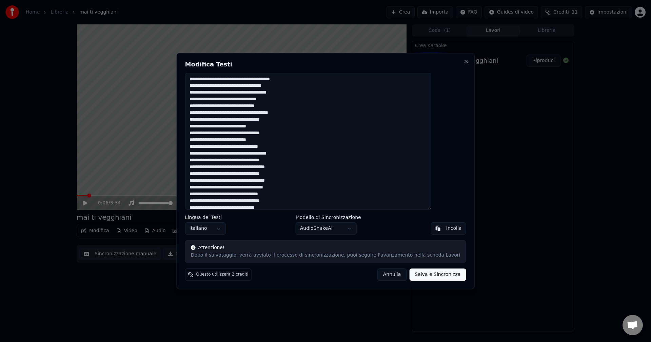
click at [300, 94] on textarea at bounding box center [308, 141] width 246 height 137
drag, startPoint x: 207, startPoint y: 92, endPoint x: 287, endPoint y: 99, distance: 80.0
click at [288, 99] on textarea at bounding box center [308, 141] width 246 height 137
type textarea "**********"
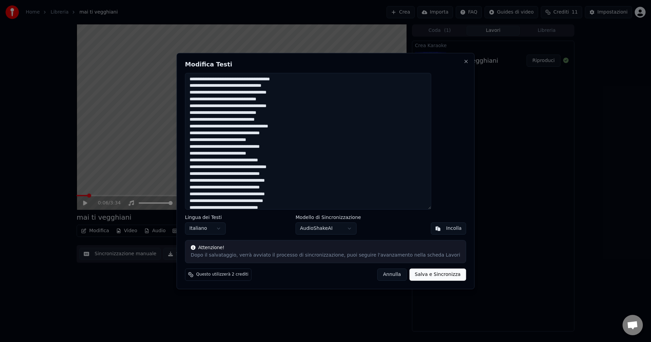
click at [420, 273] on button "Salva e Sincronizza" at bounding box center [438, 275] width 57 height 12
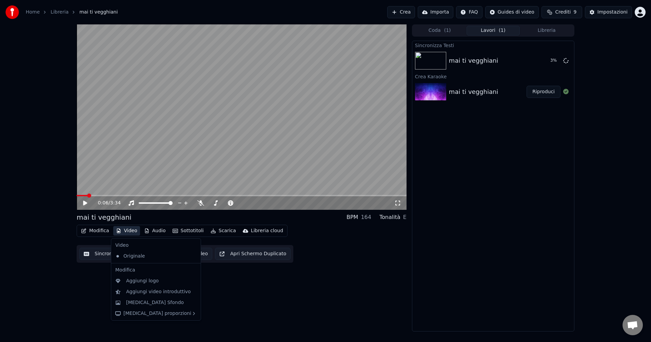
click at [124, 232] on button "Video" at bounding box center [126, 231] width 27 height 10
click at [278, 290] on div "0:06 / 3:34 mai ti vegghiani BPM 164 Tonalità E Modifica Video Audio Sottotitol…" at bounding box center [242, 177] width 330 height 307
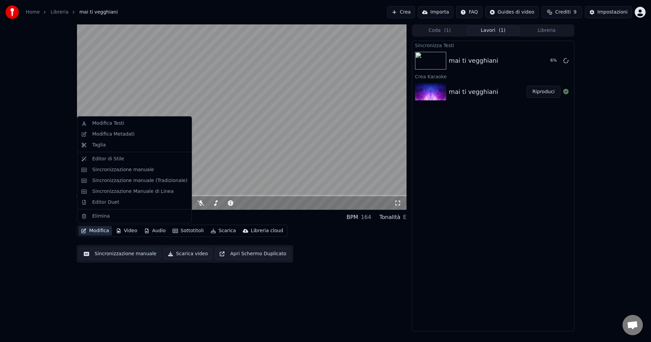
click at [96, 230] on button "Modifica" at bounding box center [95, 231] width 34 height 10
click at [130, 161] on div "Editor di Stile" at bounding box center [139, 159] width 95 height 7
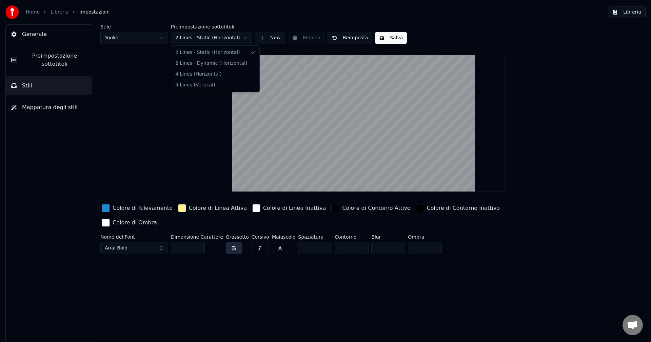
click at [246, 38] on html "Home Libreria Impostazioni Libreria Generale Preimpostazione sottotitoli Stili …" at bounding box center [325, 171] width 651 height 342
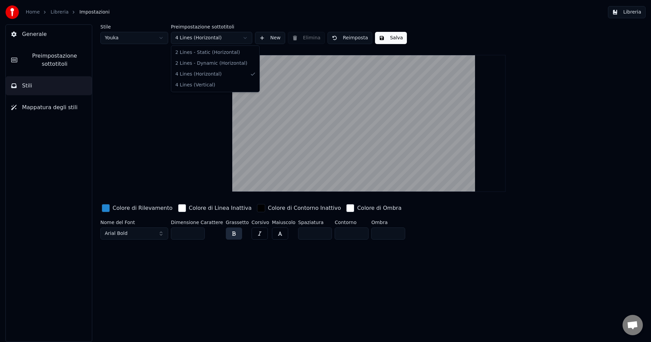
click at [243, 38] on html "Home Libreria Impostazioni Libreria Generale Preimpostazione sottotitoli Stili …" at bounding box center [325, 171] width 651 height 342
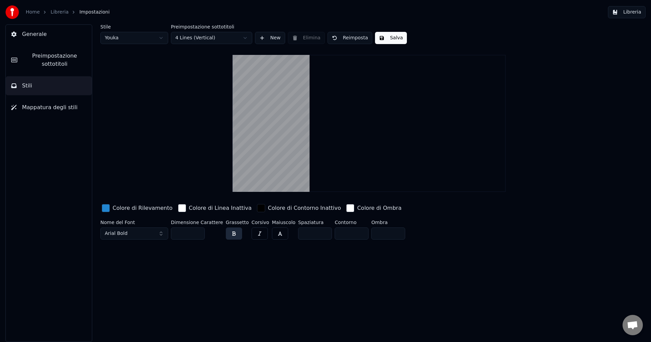
click at [246, 39] on html "Home Libreria Impostazioni Libreria Generale Preimpostazione sottotitoli Stili …" at bounding box center [325, 171] width 651 height 342
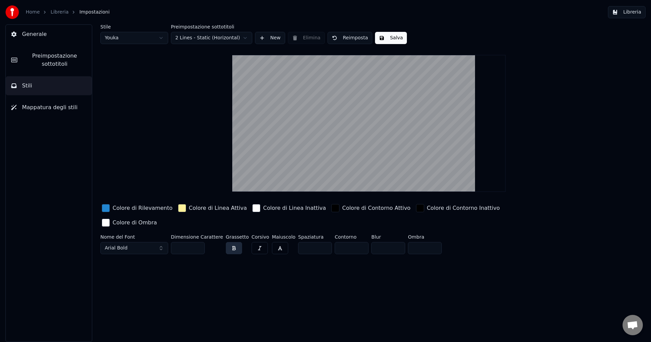
click at [194, 242] on input "**" at bounding box center [188, 248] width 34 height 12
click at [200, 242] on input "**" at bounding box center [188, 248] width 34 height 12
click at [200, 242] on input "***" at bounding box center [188, 248] width 34 height 12
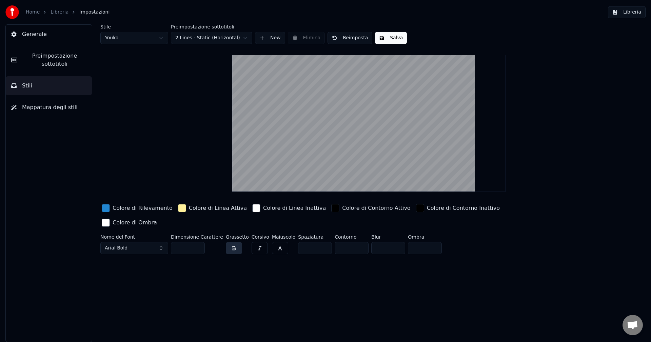
click at [200, 242] on input "***" at bounding box center [188, 248] width 34 height 12
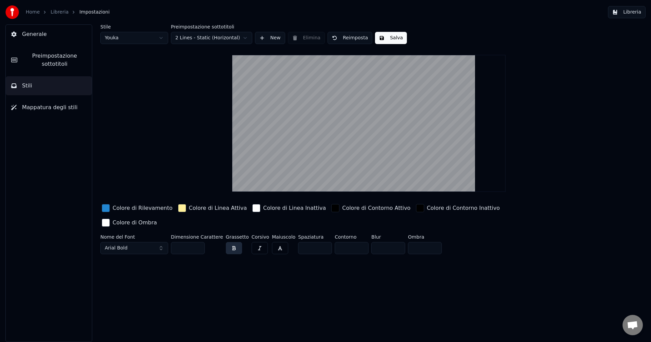
click at [200, 242] on input "***" at bounding box center [188, 248] width 34 height 12
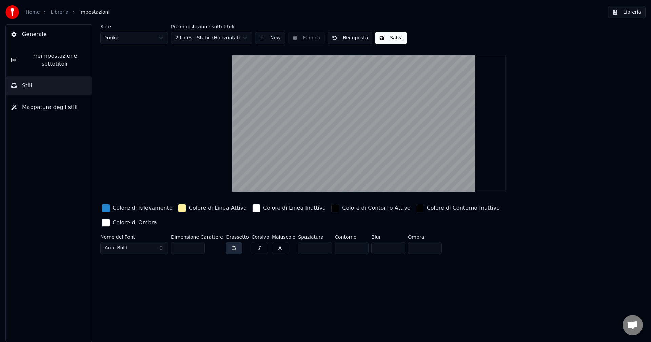
click at [200, 242] on input "***" at bounding box center [188, 248] width 34 height 12
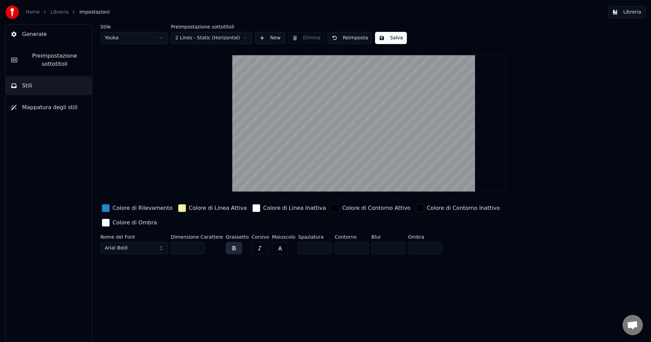
click at [200, 242] on input "***" at bounding box center [188, 248] width 34 height 12
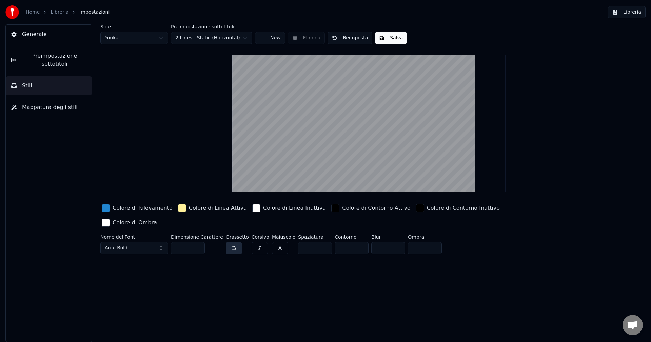
click at [200, 242] on input "***" at bounding box center [188, 248] width 34 height 12
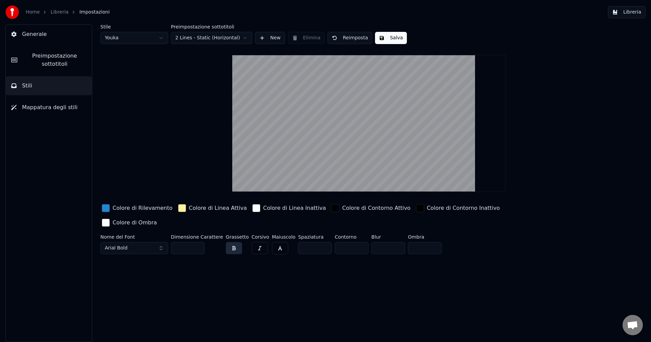
click at [200, 242] on input "***" at bounding box center [188, 248] width 34 height 12
type input "***"
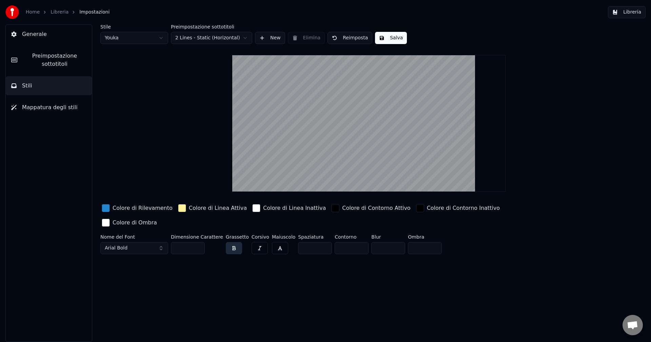
click at [200, 242] on input "***" at bounding box center [188, 248] width 34 height 12
click at [381, 39] on button "Salva" at bounding box center [391, 38] width 32 height 12
click at [624, 13] on button "Libreria" at bounding box center [627, 12] width 38 height 12
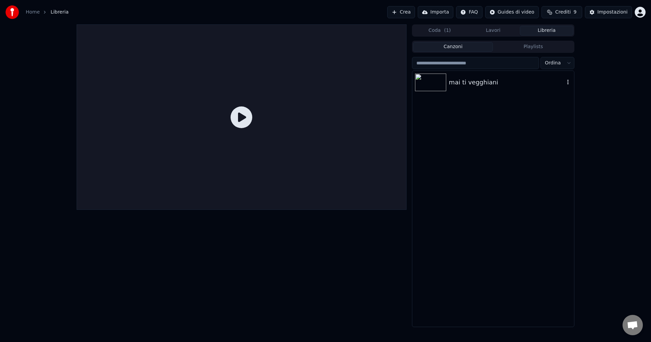
click at [472, 83] on div "mai ti vegghiani" at bounding box center [507, 83] width 116 height 10
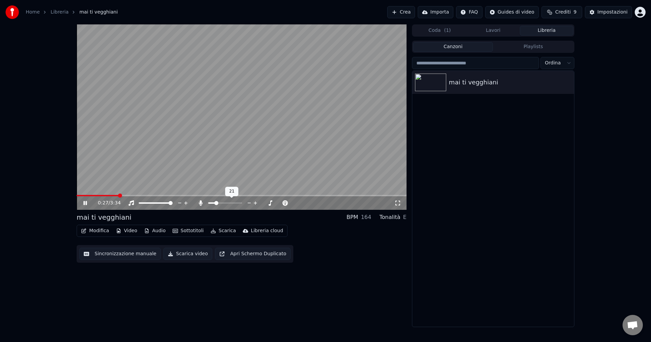
click at [215, 204] on span at bounding box center [216, 203] width 4 height 4
drag, startPoint x: 214, startPoint y: 202, endPoint x: 207, endPoint y: 203, distance: 6.9
click at [207, 203] on div at bounding box center [231, 203] width 55 height 7
click at [208, 203] on span at bounding box center [210, 203] width 4 height 4
click at [203, 203] on div at bounding box center [227, 203] width 61 height 7
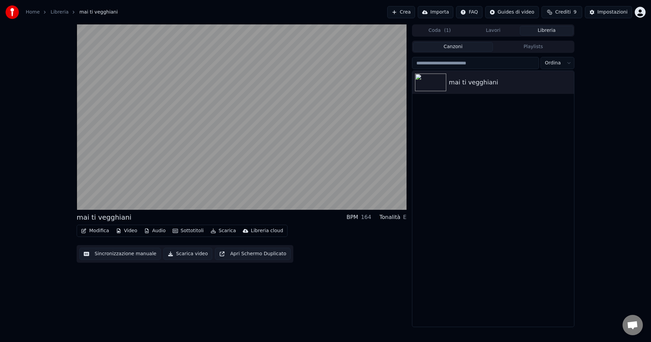
click at [219, 232] on button "Scarica" at bounding box center [223, 231] width 31 height 10
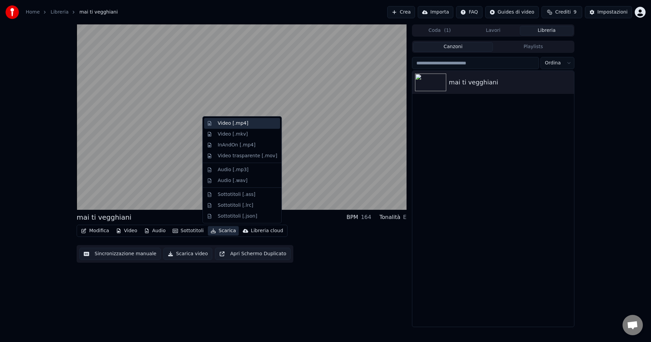
click at [234, 123] on div "Video [.mp4]" at bounding box center [233, 123] width 31 height 7
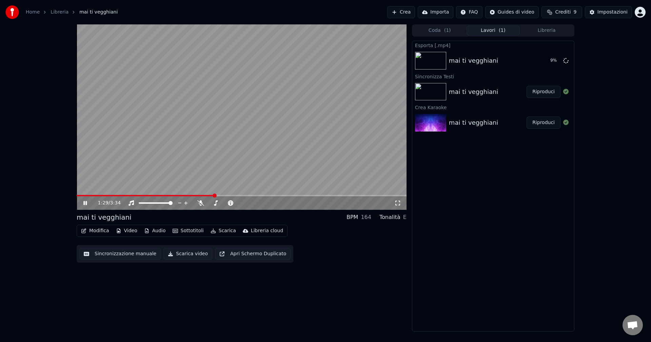
click at [85, 203] on icon at bounding box center [84, 203] width 3 height 4
click at [555, 59] on button "Mostra" at bounding box center [547, 61] width 28 height 12
